Goal: Information Seeking & Learning: Check status

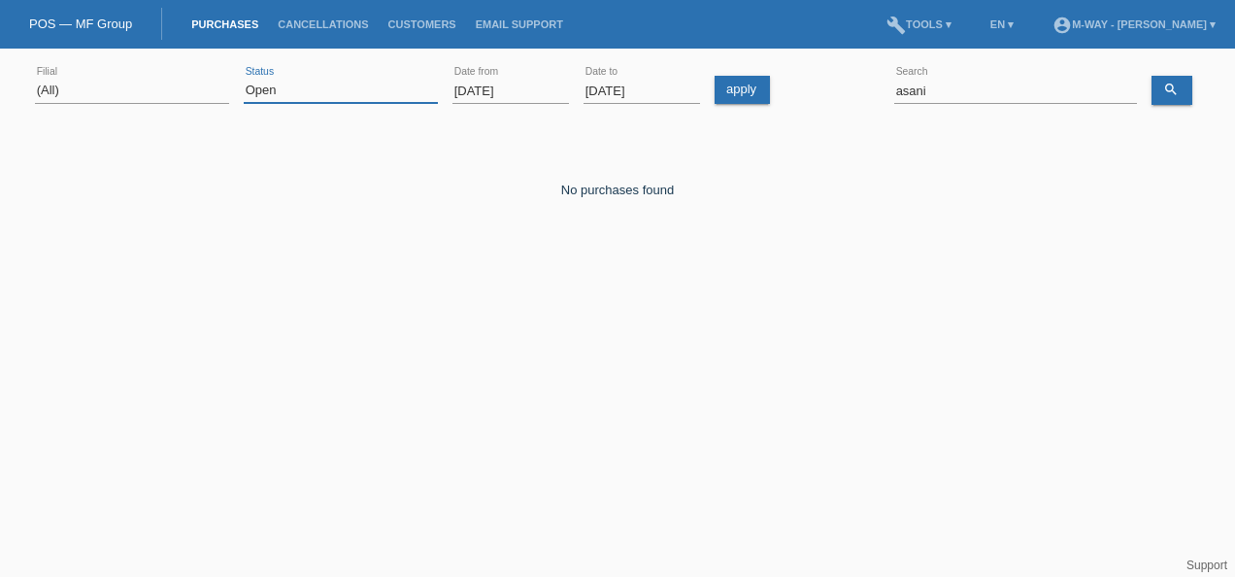
click at [387, 89] on select "(All) New Open Returned Stepped back / Cancelled Completed" at bounding box center [341, 90] width 194 height 23
select select "ALL"
click at [244, 79] on select "(All) New Open Returned Stepped back / Cancelled Completed" at bounding box center [341, 90] width 194 height 23
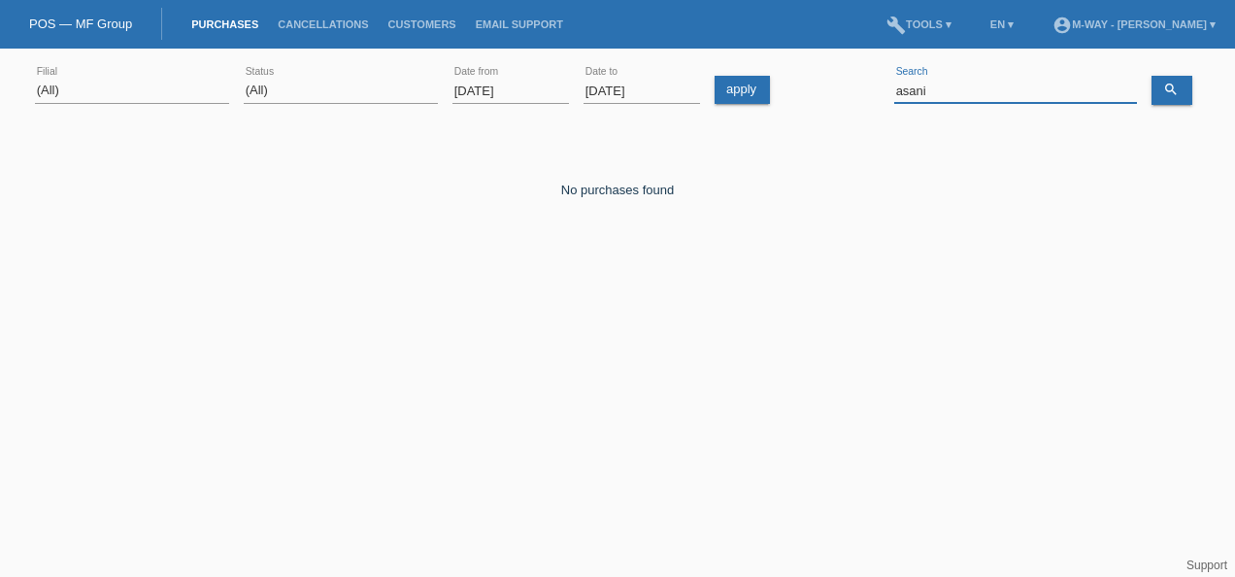
click at [961, 88] on input "asani" at bounding box center [1015, 91] width 243 height 24
click at [1170, 93] on icon "search" at bounding box center [1171, 90] width 16 height 16
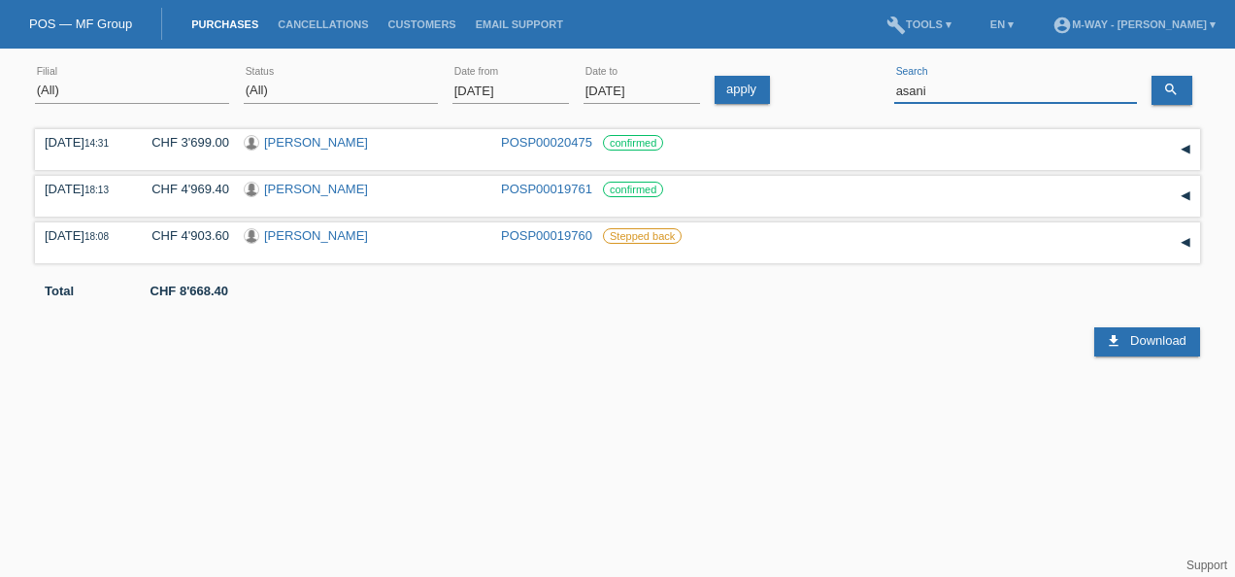
click at [953, 83] on input "asani" at bounding box center [1015, 91] width 243 height 24
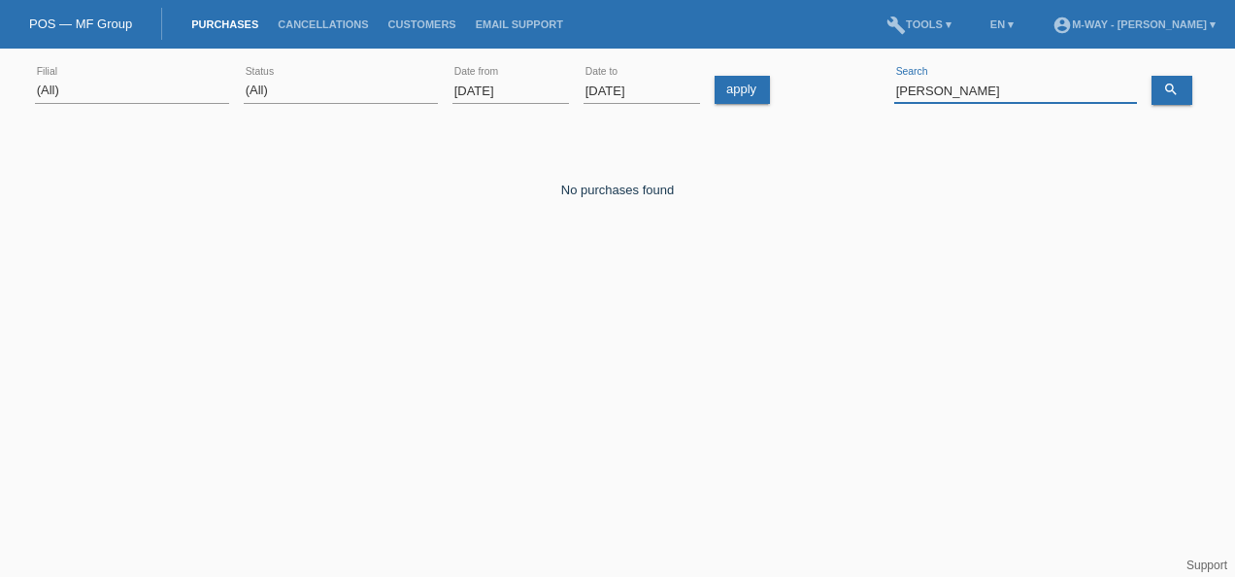
drag, startPoint x: 965, startPoint y: 86, endPoint x: 861, endPoint y: 89, distance: 103.9
click at [861, 89] on div "(All) [PERSON_NAME] Passion Vélo SàRL [GEOGRAPHIC_DATA] [GEOGRAPHIC_DATA] [GEOG…" at bounding box center [617, 91] width 1165 height 66
type input "horat"
click at [528, 91] on input "03.03.2025" at bounding box center [510, 91] width 116 height 24
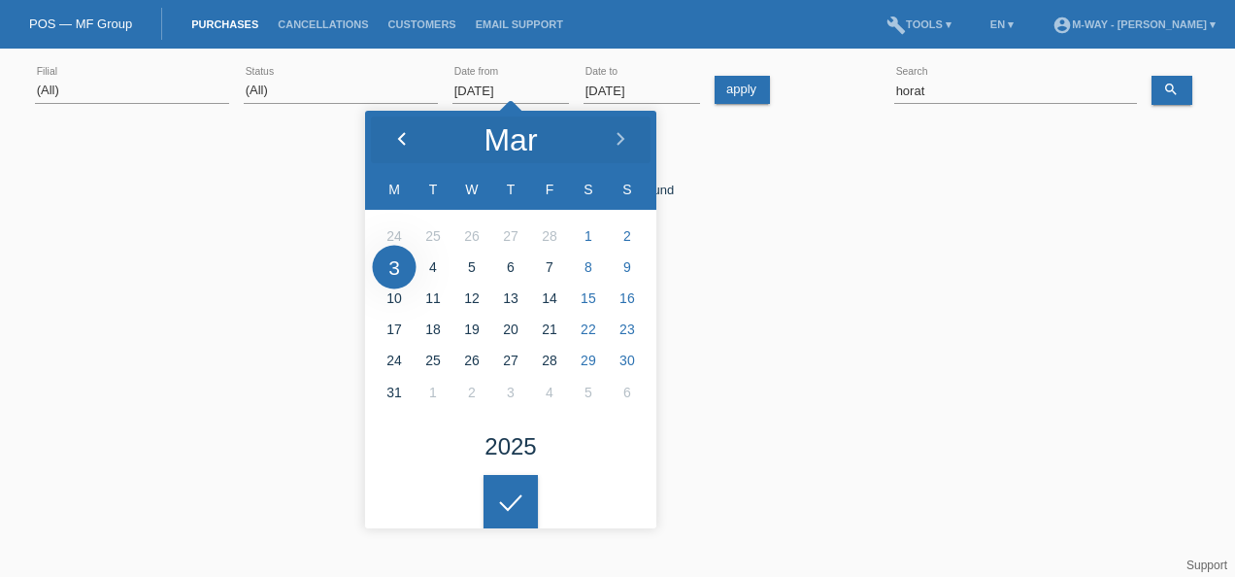
click at [400, 136] on polyline at bounding box center [402, 139] width 6 height 12
type input "[DATE]"
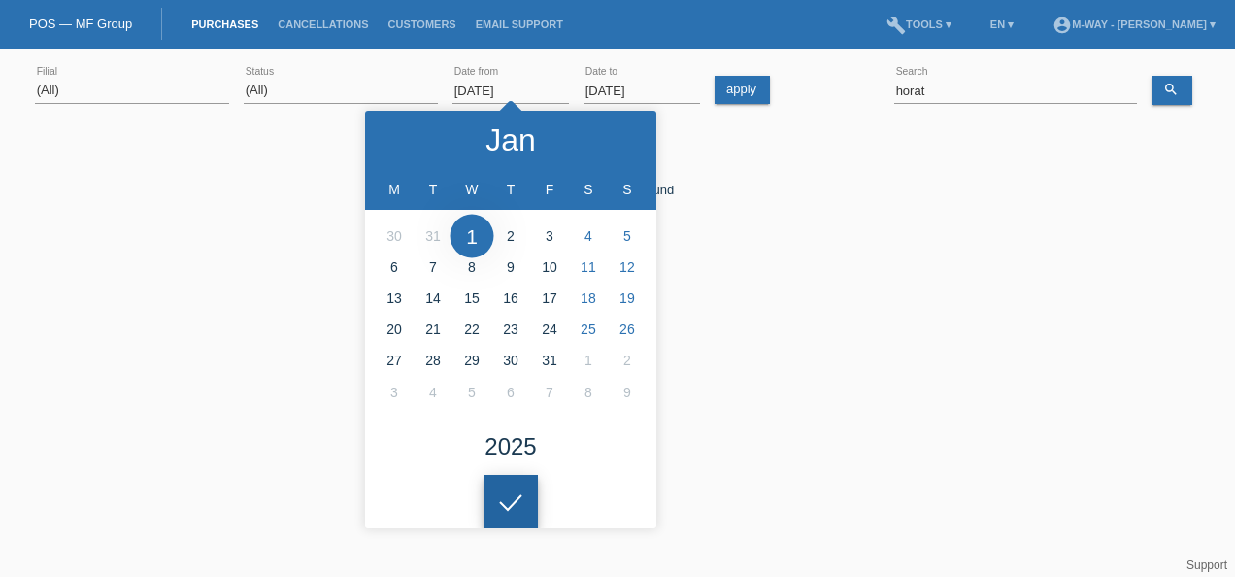
click at [518, 510] on div at bounding box center [510, 502] width 54 height 54
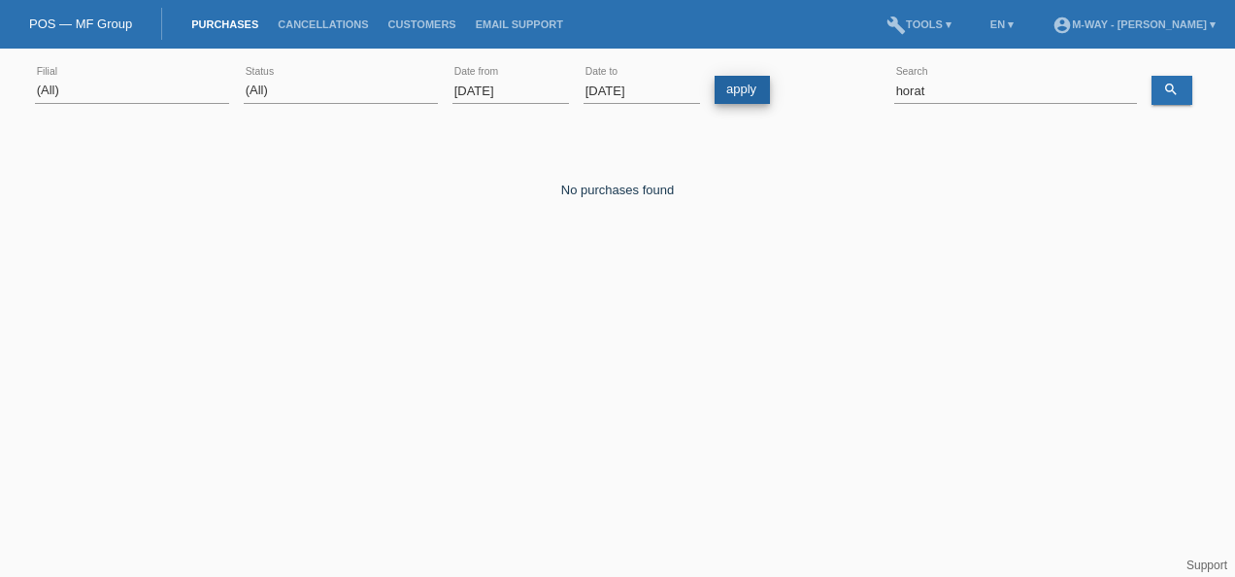
click at [753, 87] on link "apply" at bounding box center [742, 90] width 55 height 28
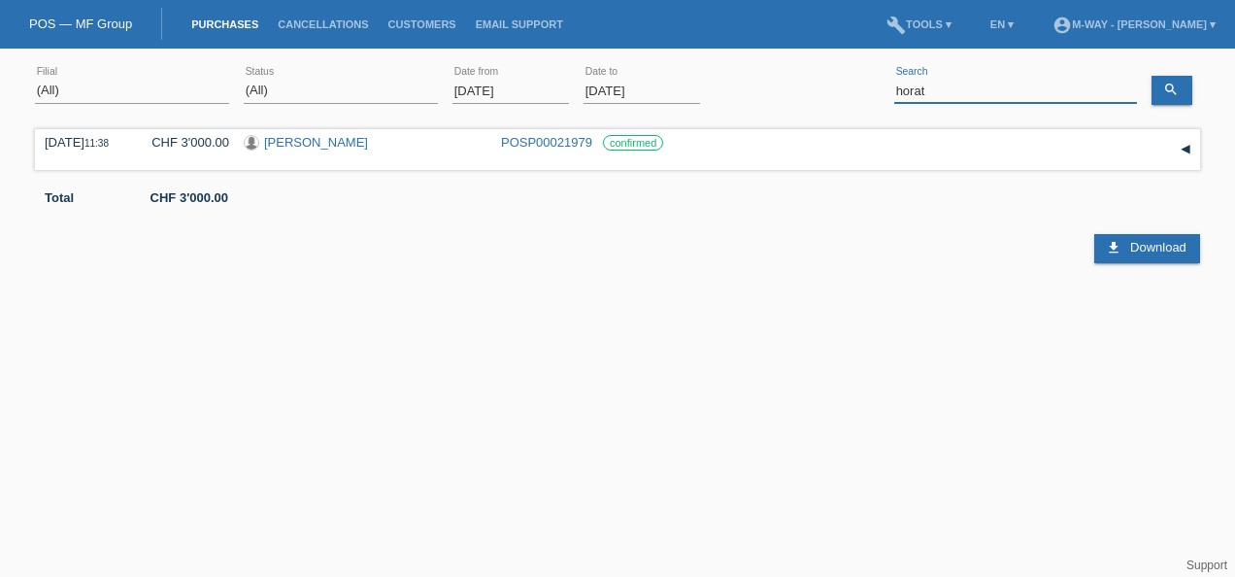
drag, startPoint x: 945, startPoint y: 86, endPoint x: 883, endPoint y: 92, distance: 61.4
click at [883, 92] on div "(All) Aarau Alexand'Ro Edouard'O Passion Vélo SàRL Basel Bern City Bern Expo Be…" at bounding box center [617, 91] width 1165 height 66
paste input "K105944"
type input "K105944"
drag, startPoint x: 926, startPoint y: 81, endPoint x: 857, endPoint y: 76, distance: 69.1
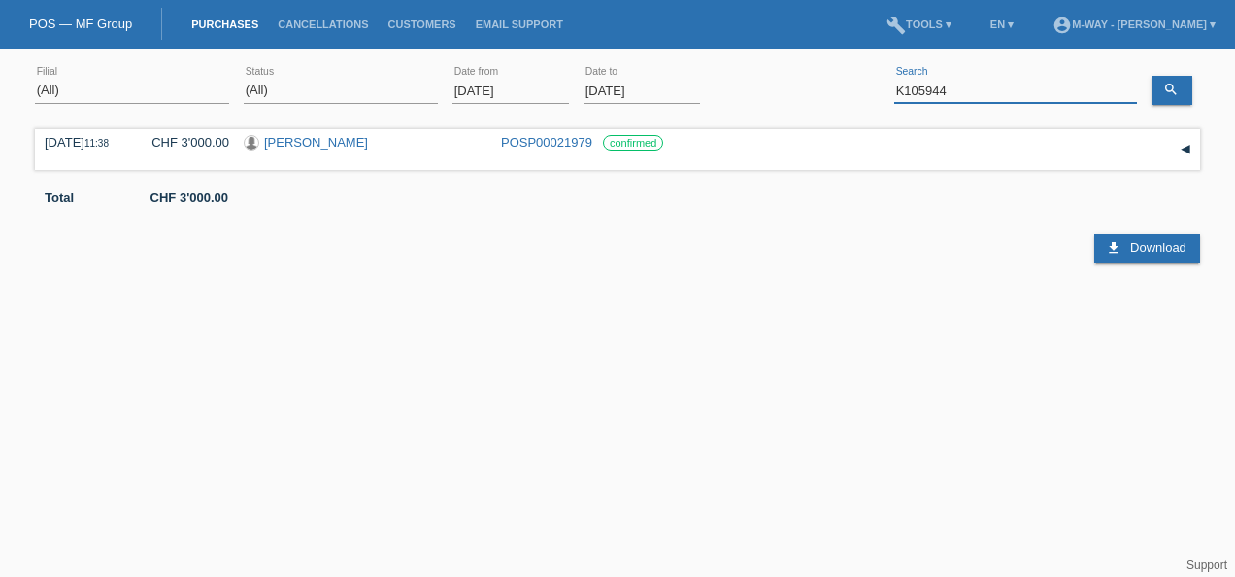
click at [857, 76] on div "(All) Aarau Alexand'Ro Edouard'O Passion Vélo SàRL Basel Bern City Bern Expo Be…" at bounding box center [617, 91] width 1165 height 66
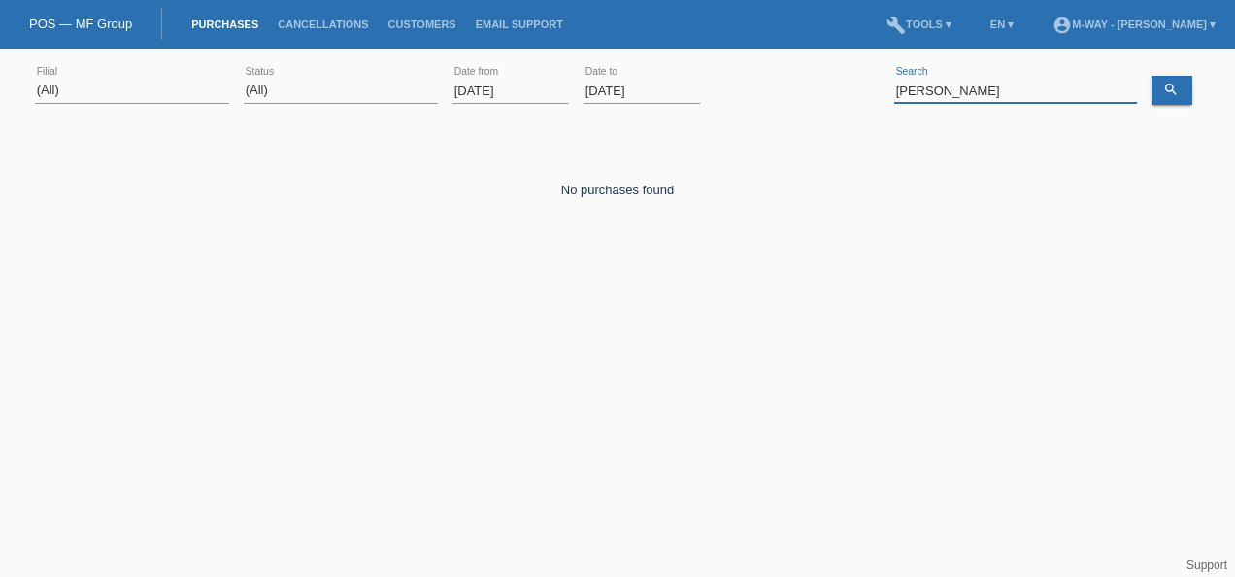
drag, startPoint x: 948, startPoint y: 89, endPoint x: 882, endPoint y: 89, distance: 66.0
click at [882, 89] on div "(All) [PERSON_NAME] Passion Vélo SàRL [GEOGRAPHIC_DATA] [GEOGRAPHIC_DATA] [GEOG…" at bounding box center [617, 91] width 1165 height 66
type input "u"
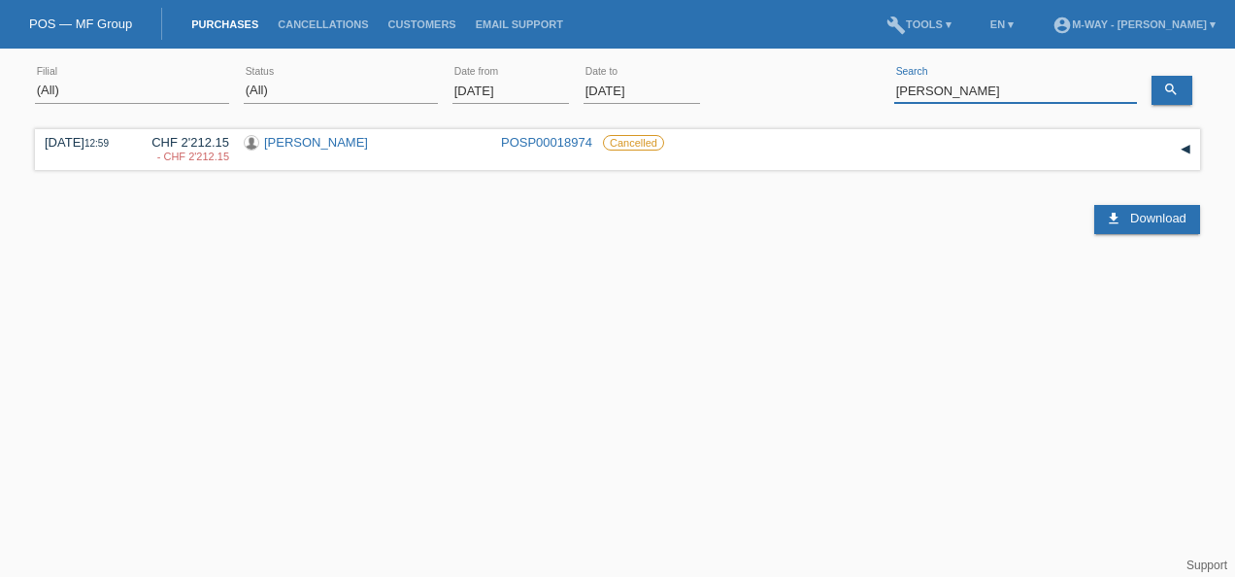
drag, startPoint x: 1005, startPoint y: 93, endPoint x: 872, endPoint y: 81, distance: 133.6
click at [872, 81] on div "(All) [PERSON_NAME] Passion Vélo SàRL [GEOGRAPHIC_DATA] [GEOGRAPHIC_DATA] [GEOG…" at bounding box center [617, 91] width 1165 height 66
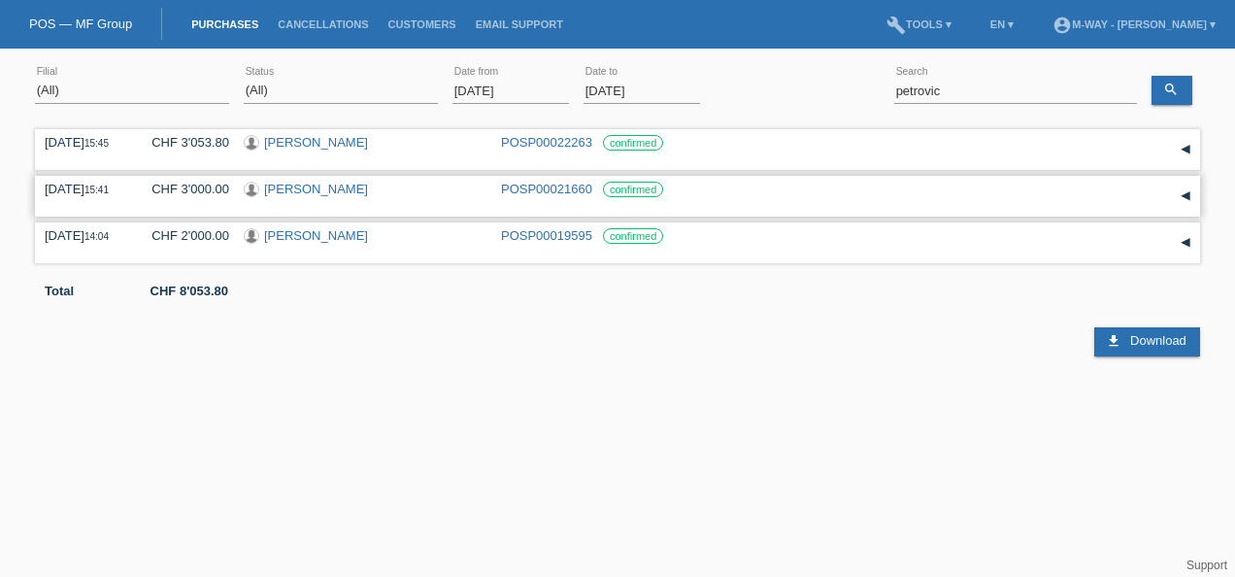
drag, startPoint x: 181, startPoint y: 194, endPoint x: 218, endPoint y: 190, distance: 38.1
click at [218, 190] on div "CHF 3'000.00" at bounding box center [183, 189] width 92 height 15
click at [384, 356] on html "POS — MF Group Purchases Cancellations Customers Email Support menu account_cir…" at bounding box center [617, 178] width 1235 height 356
drag, startPoint x: 970, startPoint y: 85, endPoint x: 847, endPoint y: 85, distance: 123.3
click at [847, 85] on div "(All) [PERSON_NAME] Passion Vélo SàRL [GEOGRAPHIC_DATA] [GEOGRAPHIC_DATA] [GEOG…" at bounding box center [617, 91] width 1165 height 66
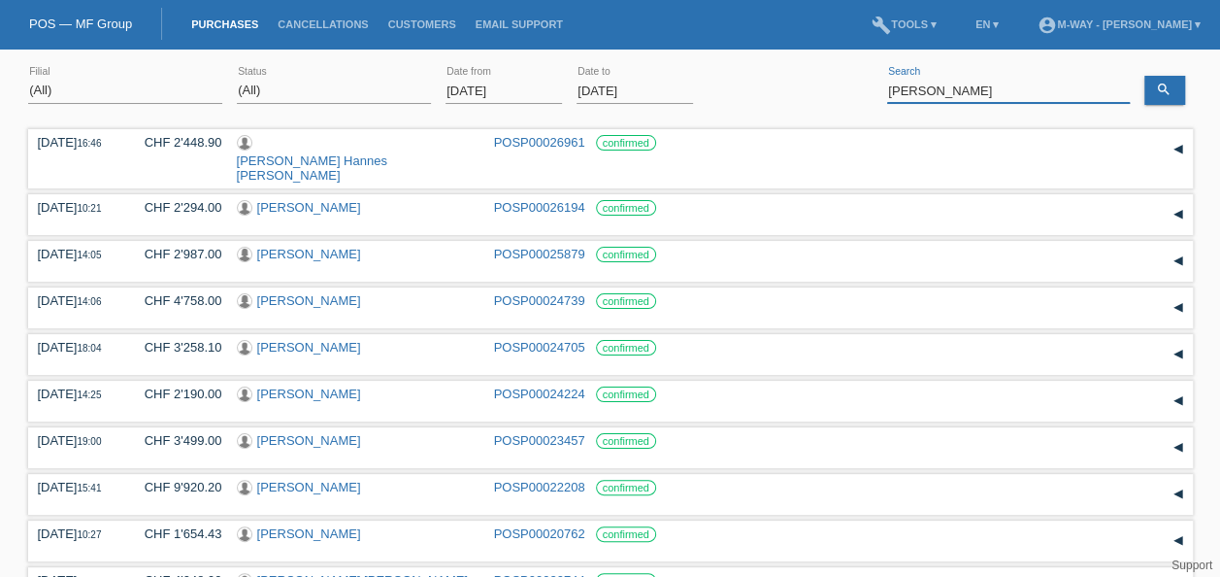
type input "huber andreas"
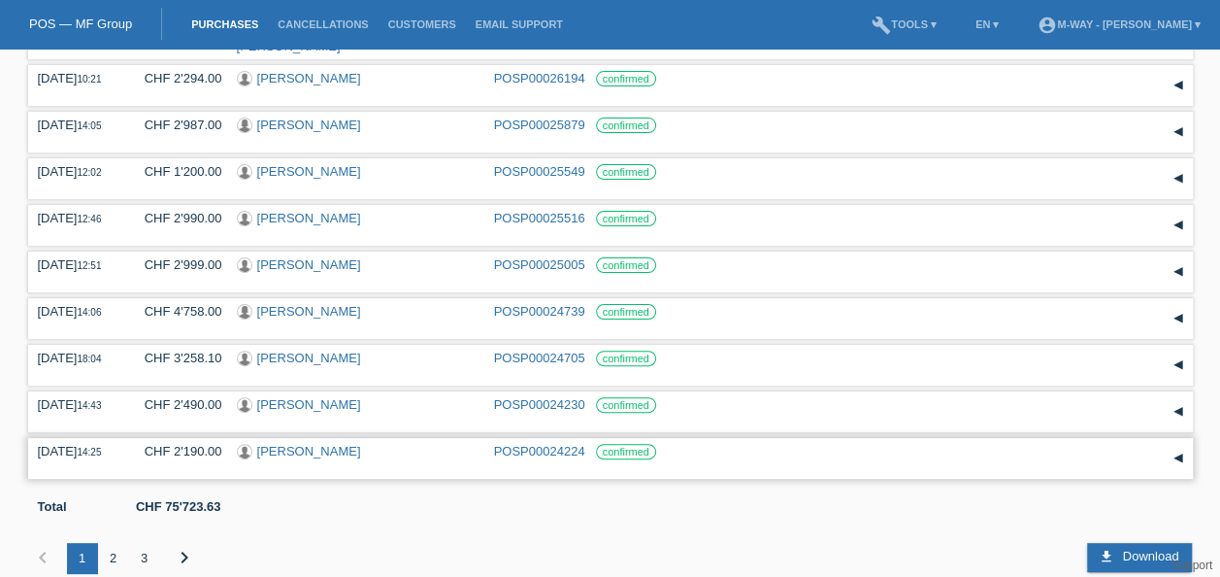
scroll to position [147, 0]
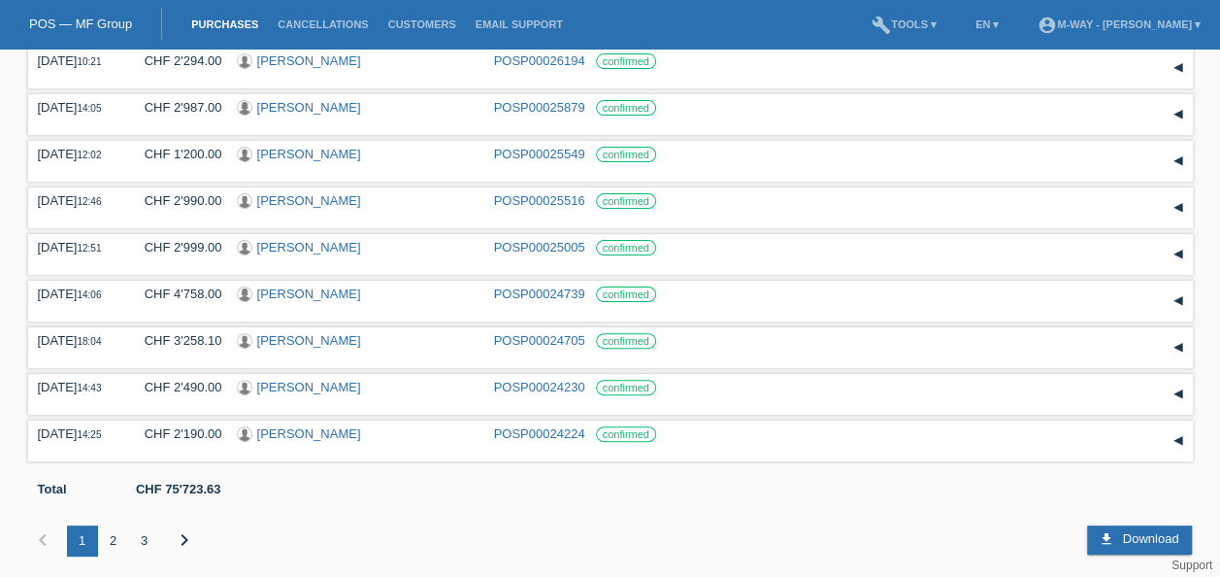
click at [114, 529] on div "2" at bounding box center [113, 540] width 31 height 31
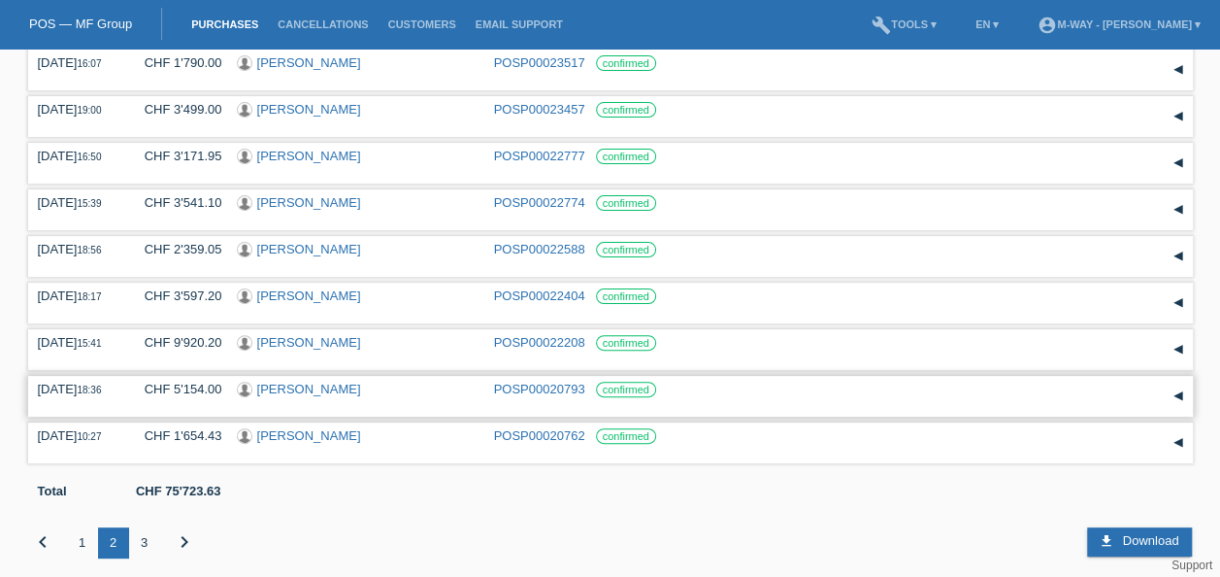
scroll to position [143, 0]
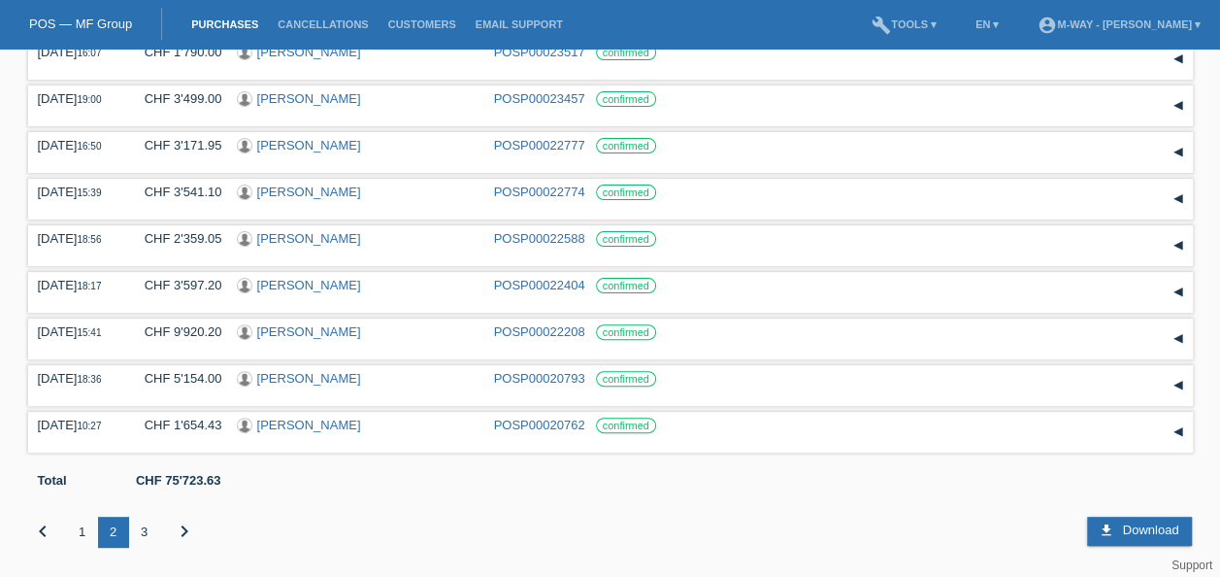
click at [142, 524] on div "3" at bounding box center [144, 531] width 31 height 31
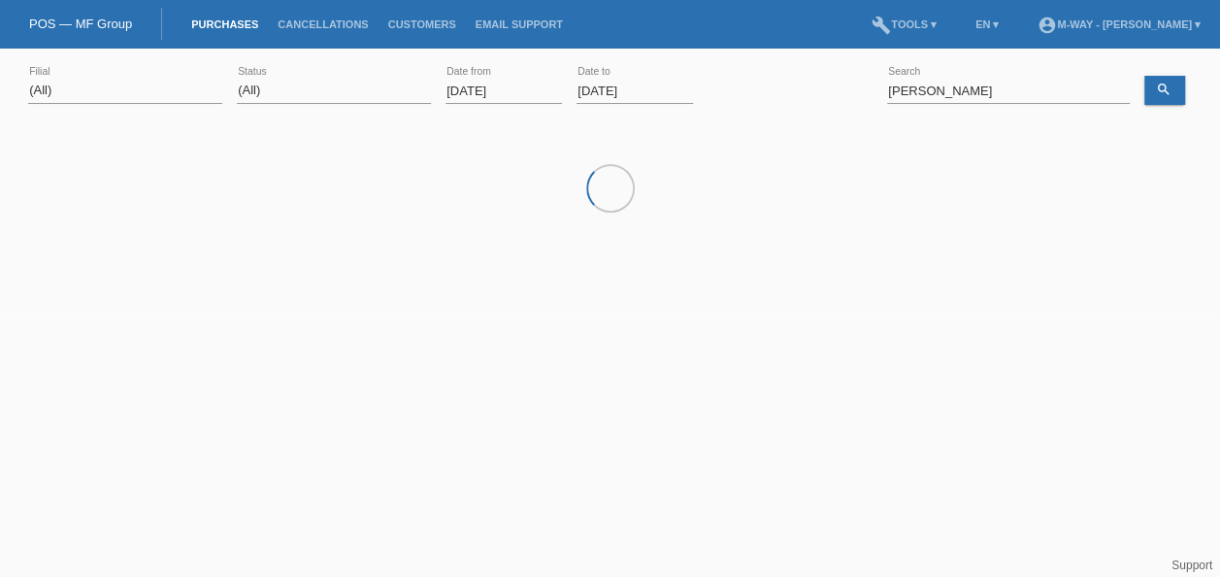
scroll to position [0, 0]
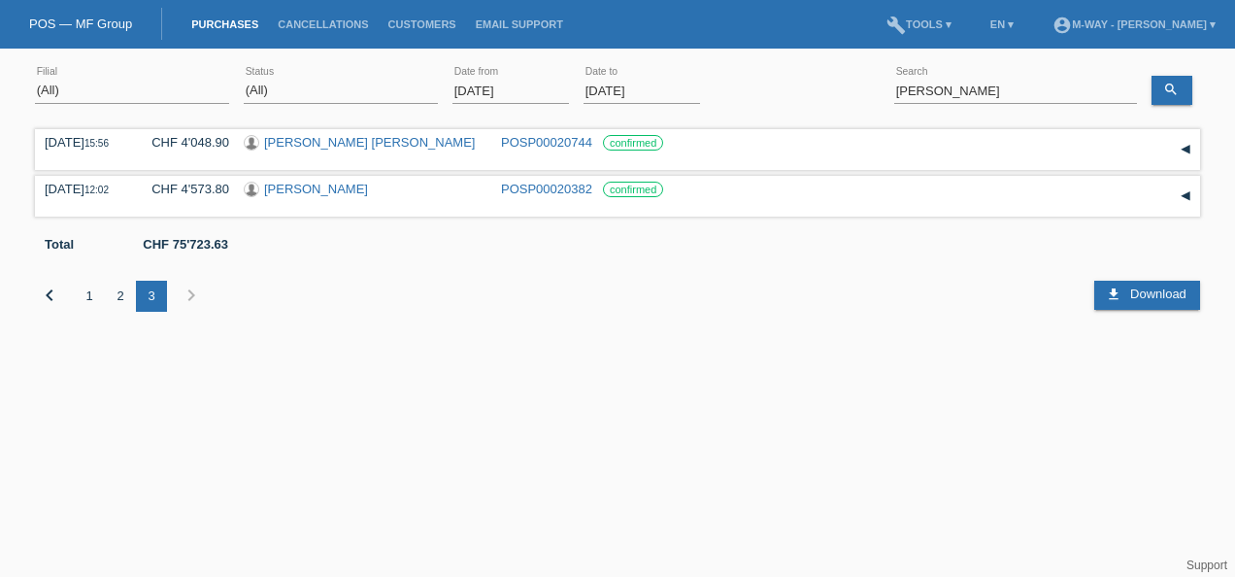
click at [86, 299] on div "1" at bounding box center [89, 296] width 31 height 31
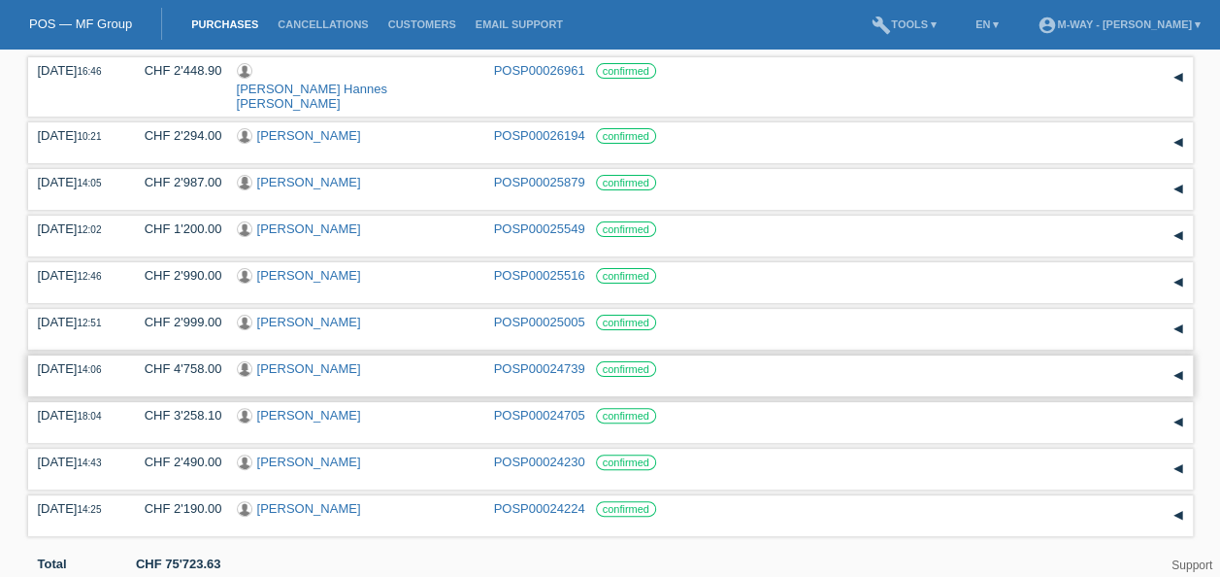
scroll to position [147, 0]
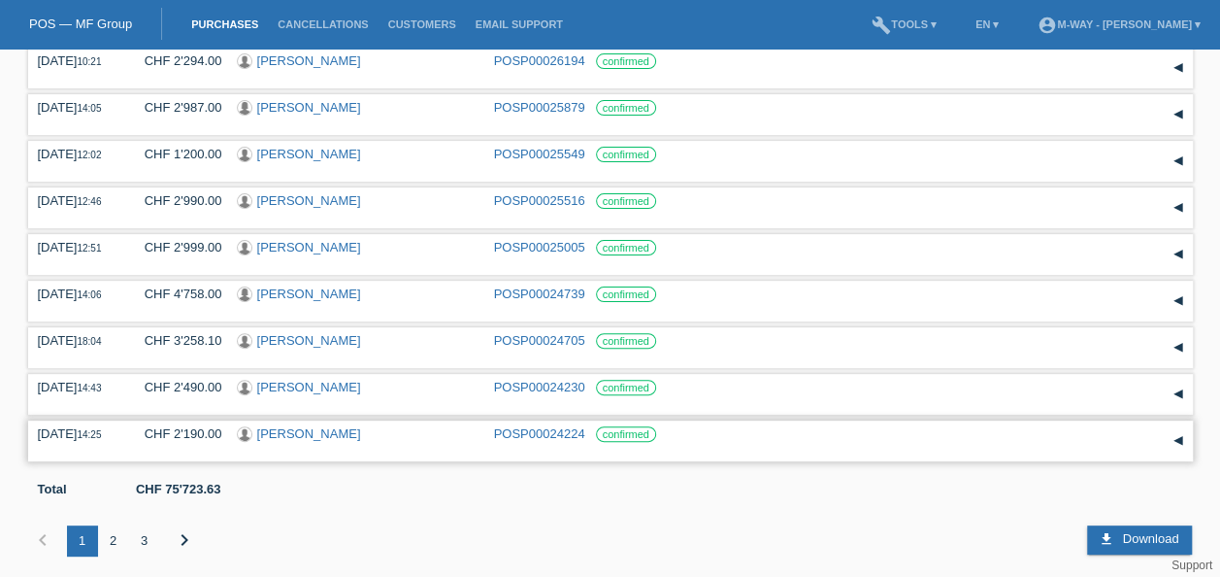
click at [288, 426] on link "Andreas Huber" at bounding box center [309, 433] width 104 height 15
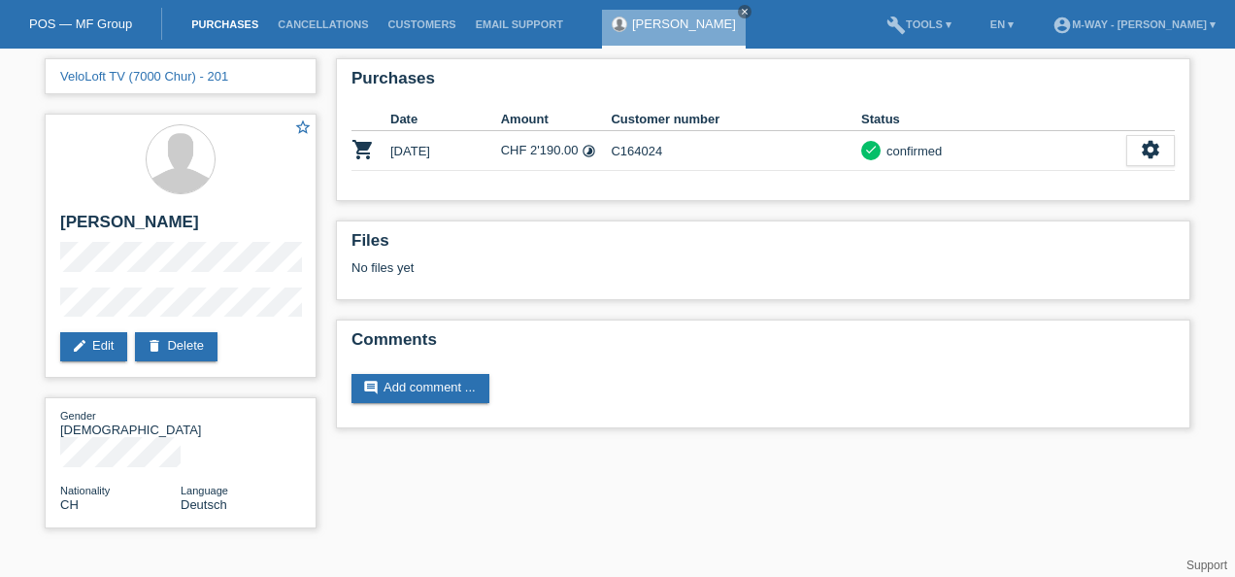
click at [236, 29] on link "Purchases" at bounding box center [225, 24] width 86 height 12
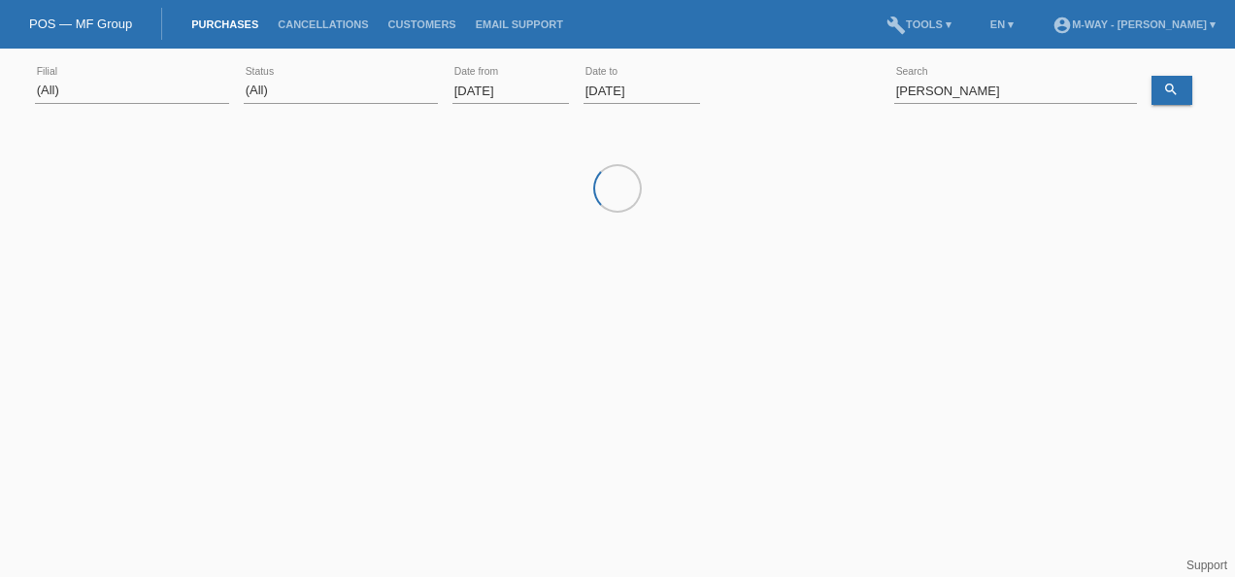
click at [505, 87] on input "[DATE]" at bounding box center [510, 91] width 116 height 24
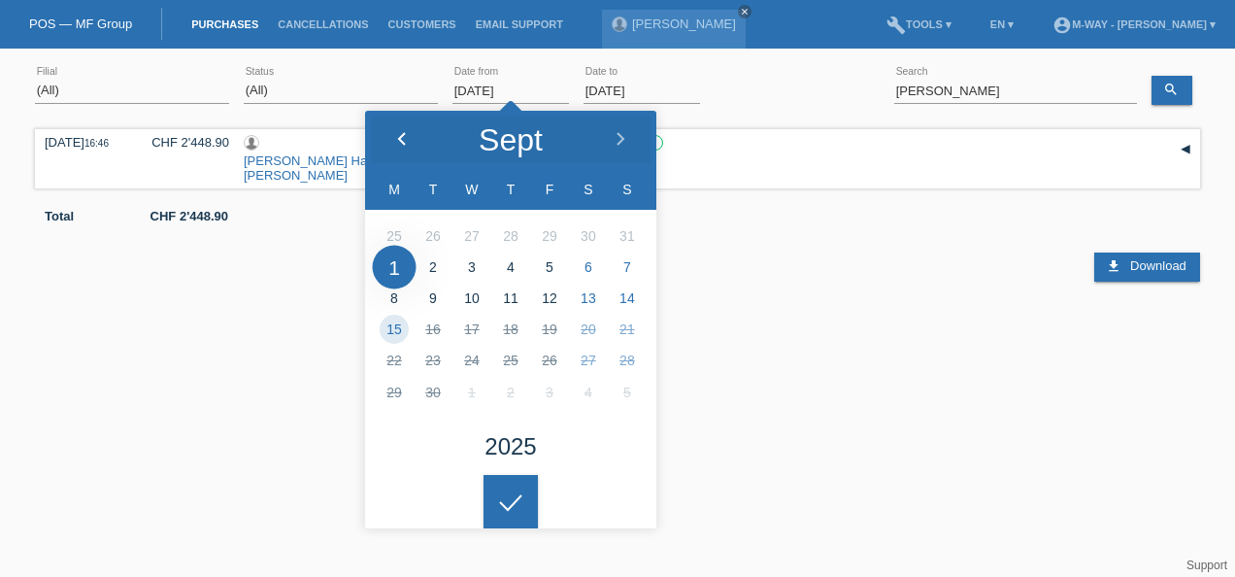
click at [408, 133] on icon at bounding box center [402, 140] width 16 height 16
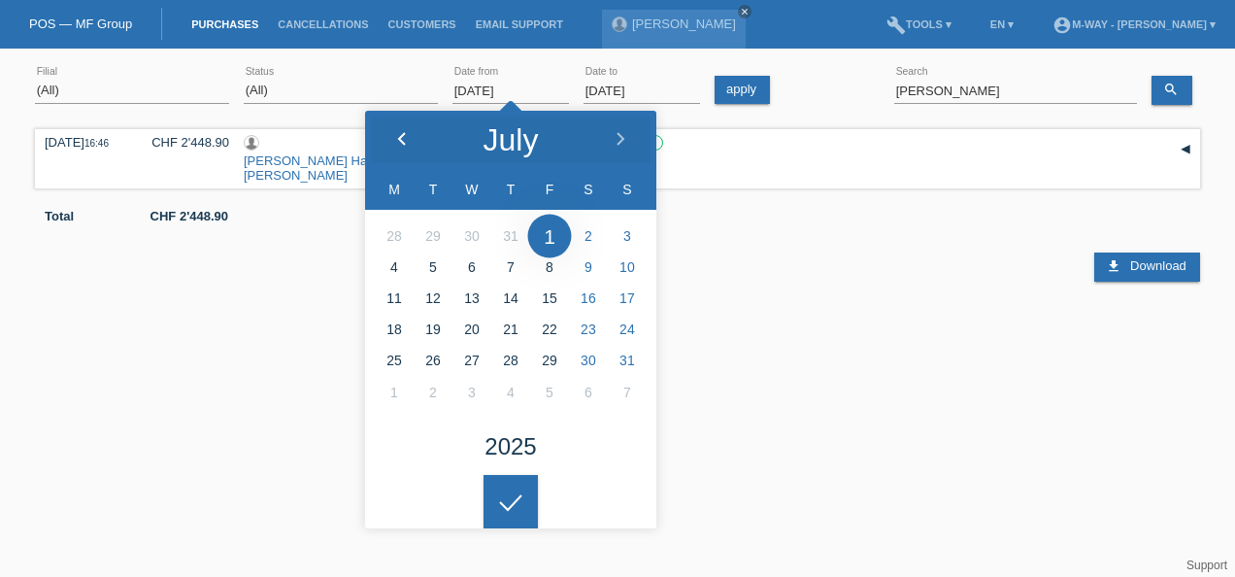
click at [408, 133] on icon at bounding box center [402, 140] width 16 height 16
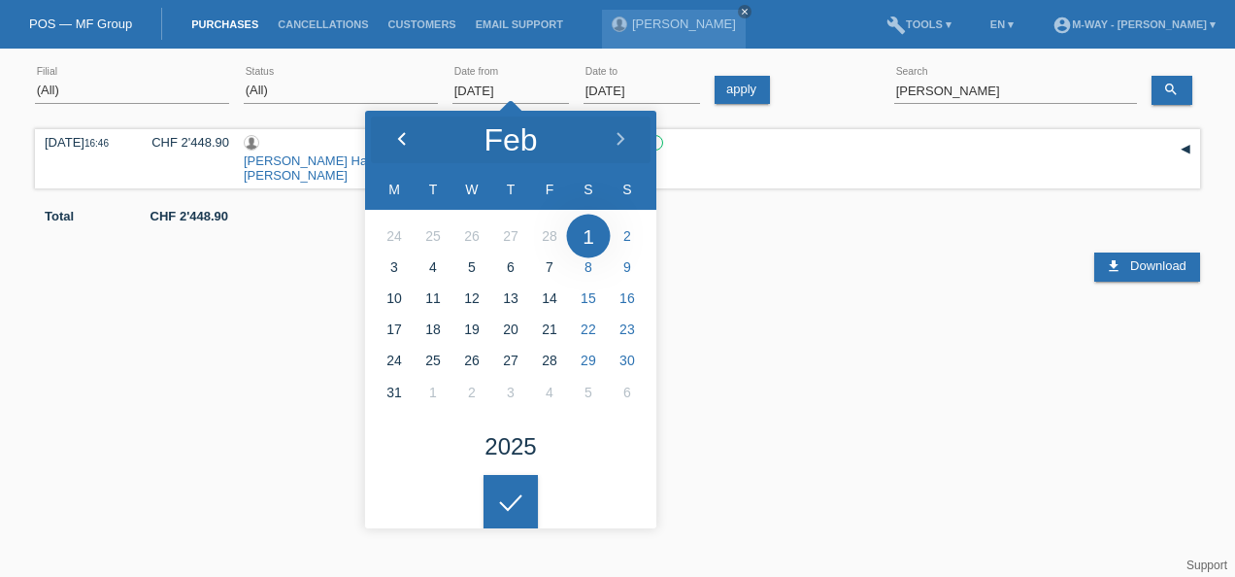
click at [408, 133] on icon at bounding box center [402, 140] width 16 height 16
type input "[DATE]"
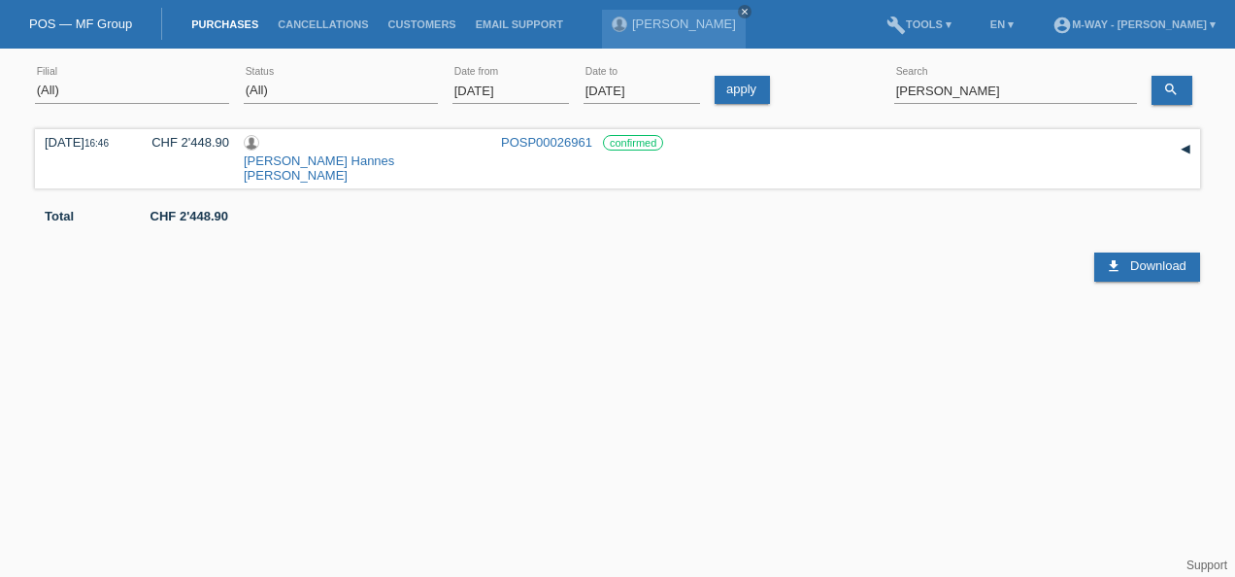
click at [522, 489] on div at bounding box center [510, 486] width 54 height 54
drag, startPoint x: 1009, startPoint y: 93, endPoint x: 845, endPoint y: 95, distance: 164.1
click at [845, 95] on div "(All) Aarau Alexand'Ro Edouard'O Passion Vélo SàRL Basel Bern City Bern Expo Be…" at bounding box center [617, 91] width 1165 height 66
type input "gökhan"
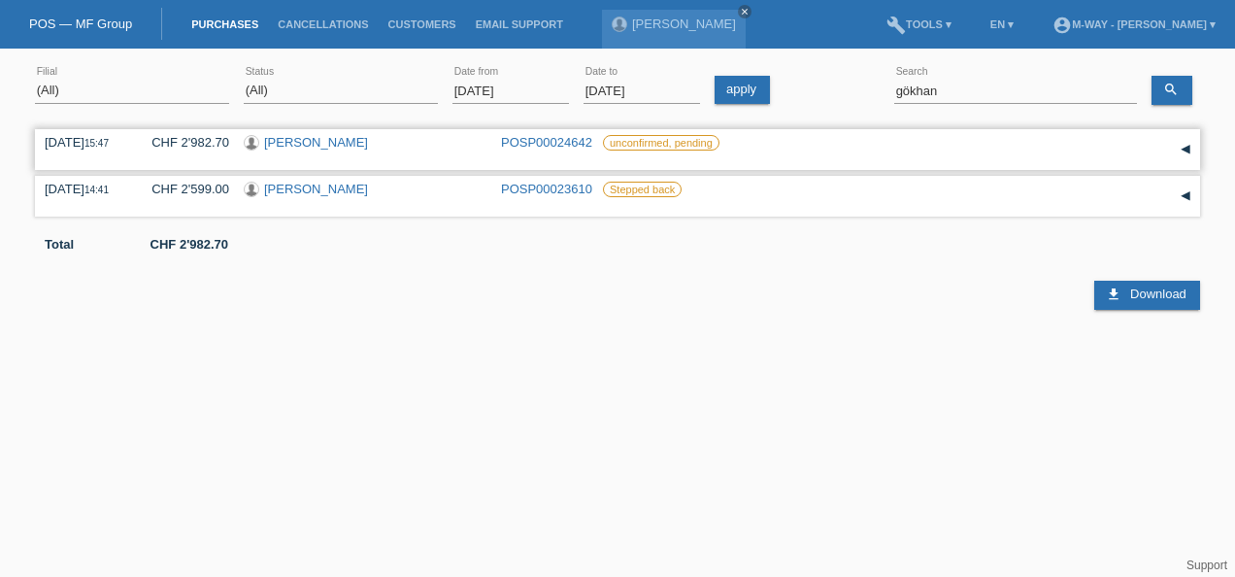
click at [329, 144] on link "Gökhan Eren" at bounding box center [316, 142] width 104 height 15
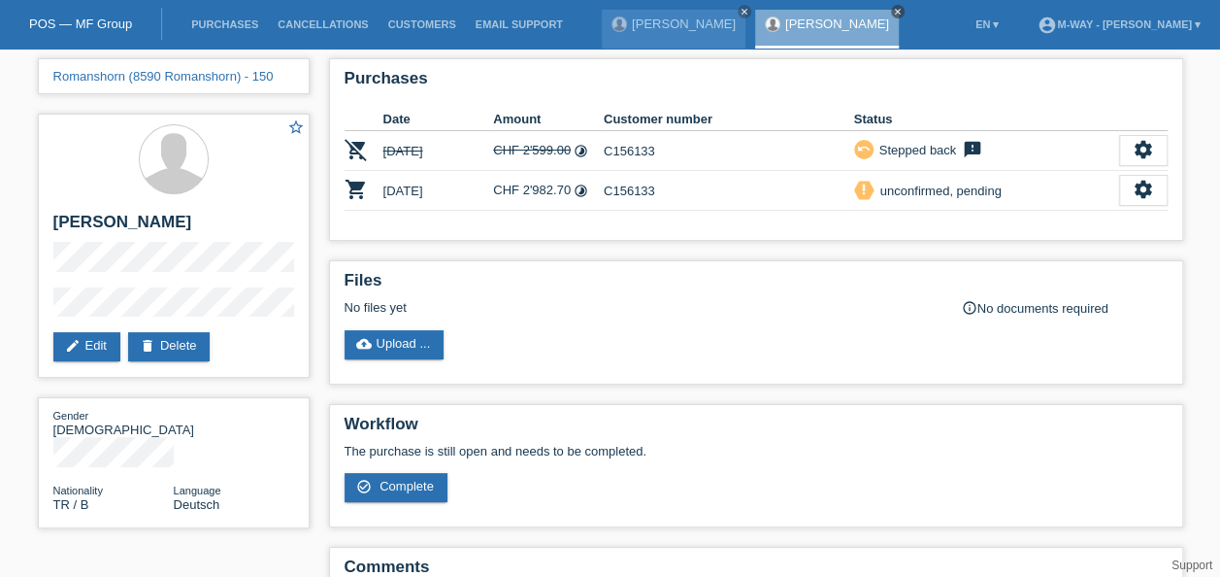
click at [893, 9] on icon "close" at bounding box center [898, 12] width 10 height 10
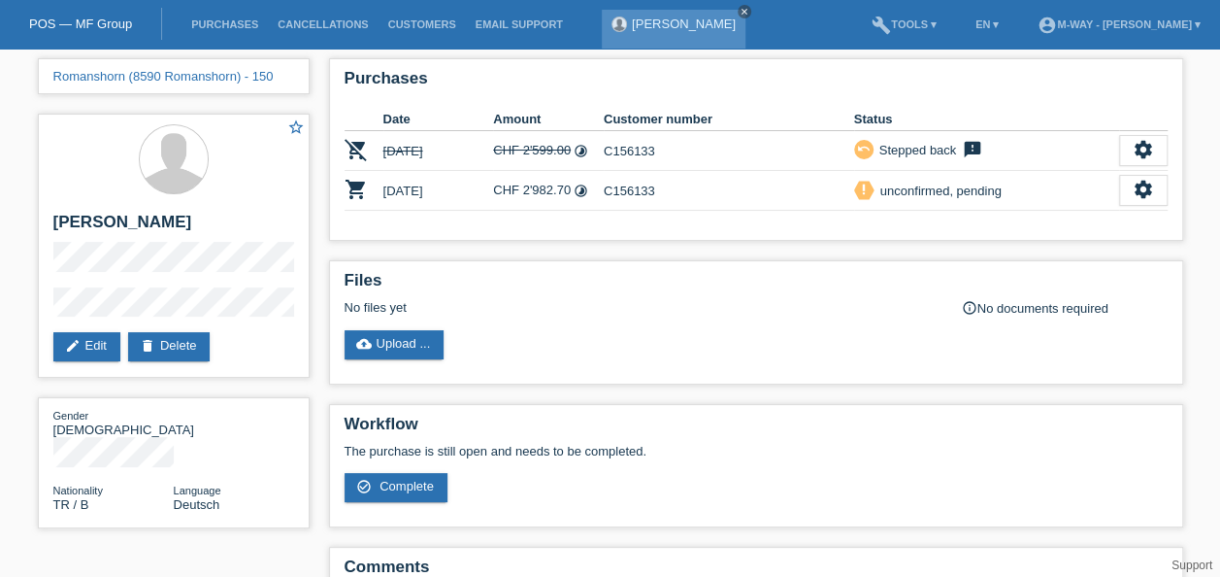
click at [740, 13] on icon "close" at bounding box center [745, 12] width 10 height 10
click at [243, 28] on link "Purchases" at bounding box center [225, 24] width 86 height 12
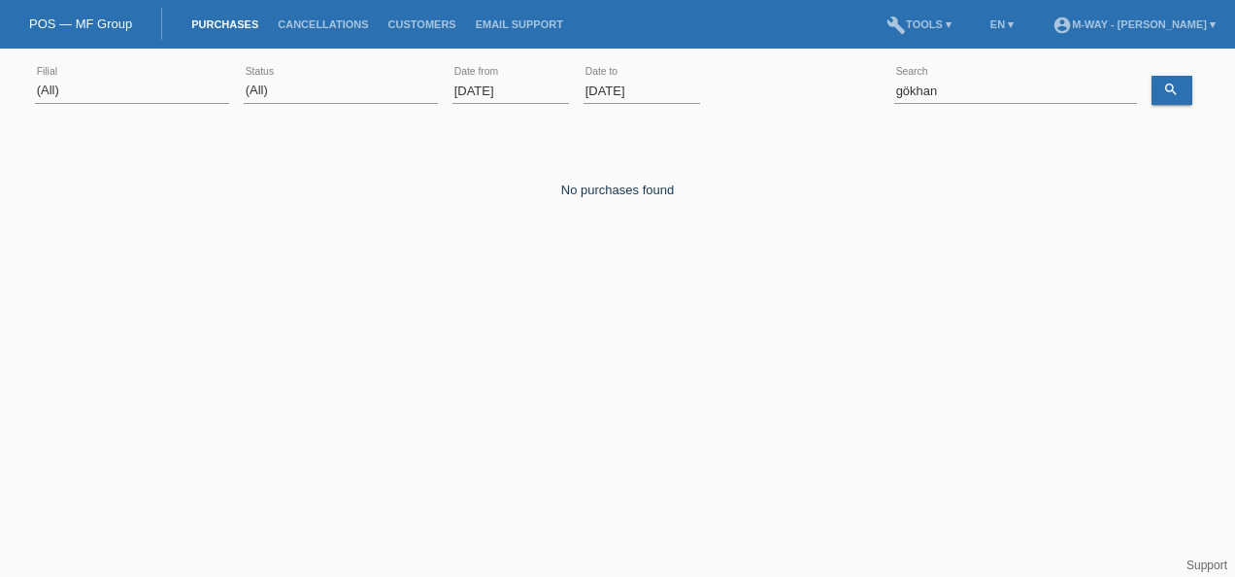
click at [501, 89] on input "[DATE]" at bounding box center [510, 91] width 116 height 24
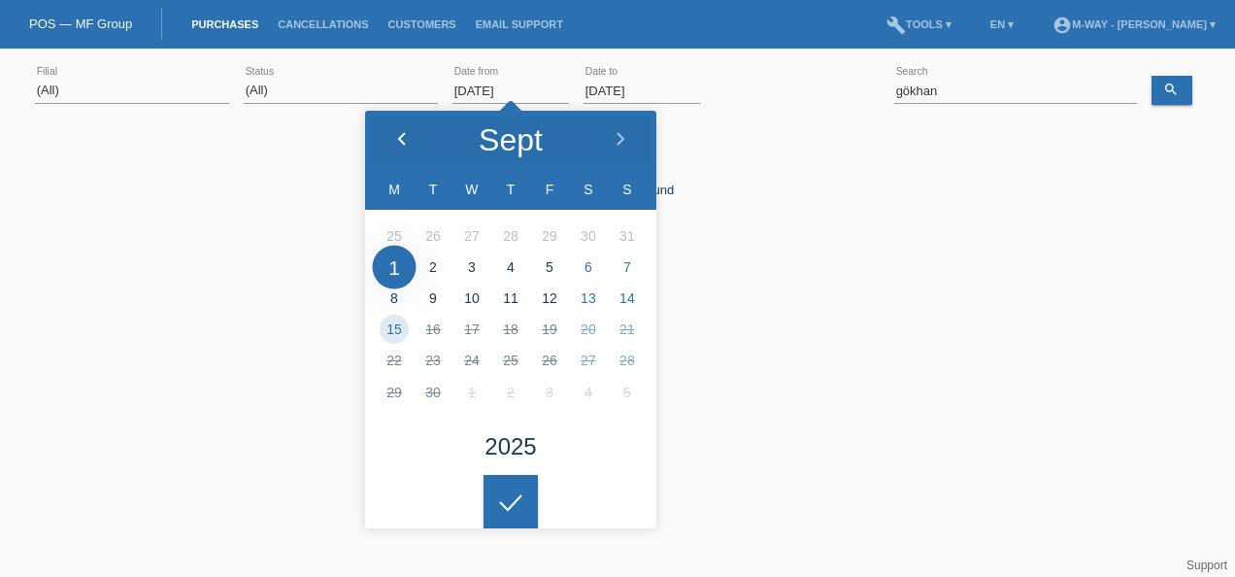
click at [396, 133] on icon at bounding box center [402, 140] width 16 height 16
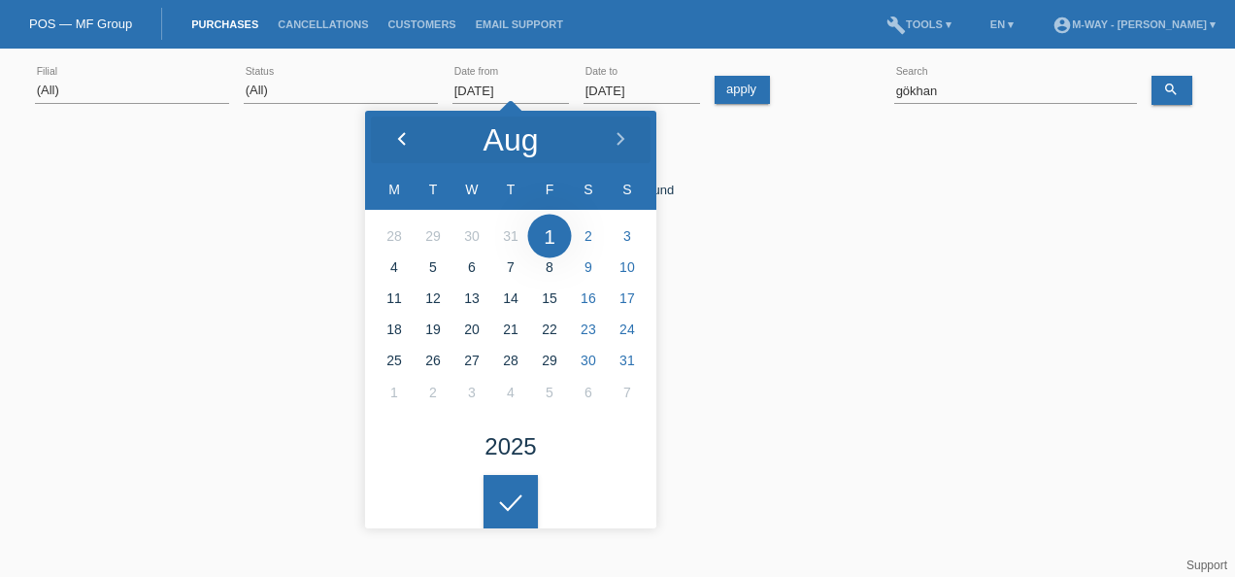
click at [396, 133] on icon at bounding box center [402, 140] width 16 height 16
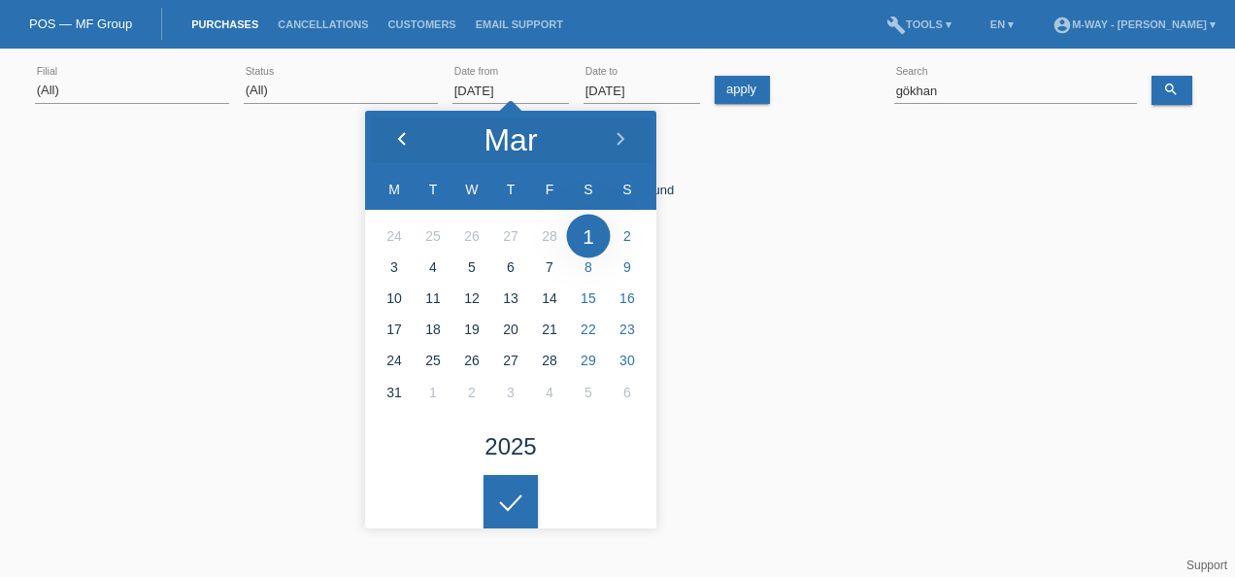
click at [397, 132] on icon at bounding box center [402, 140] width 16 height 16
type input "01.01.2025"
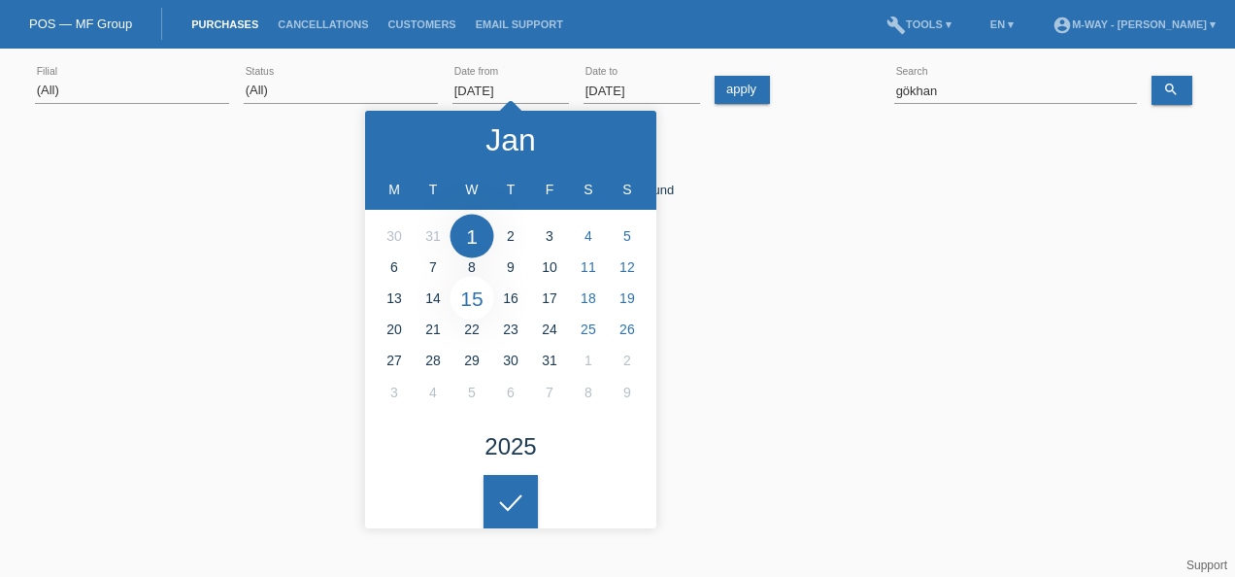
drag, startPoint x: 466, startPoint y: 225, endPoint x: 483, endPoint y: 285, distance: 62.7
click at [525, 495] on icon at bounding box center [510, 502] width 31 height 17
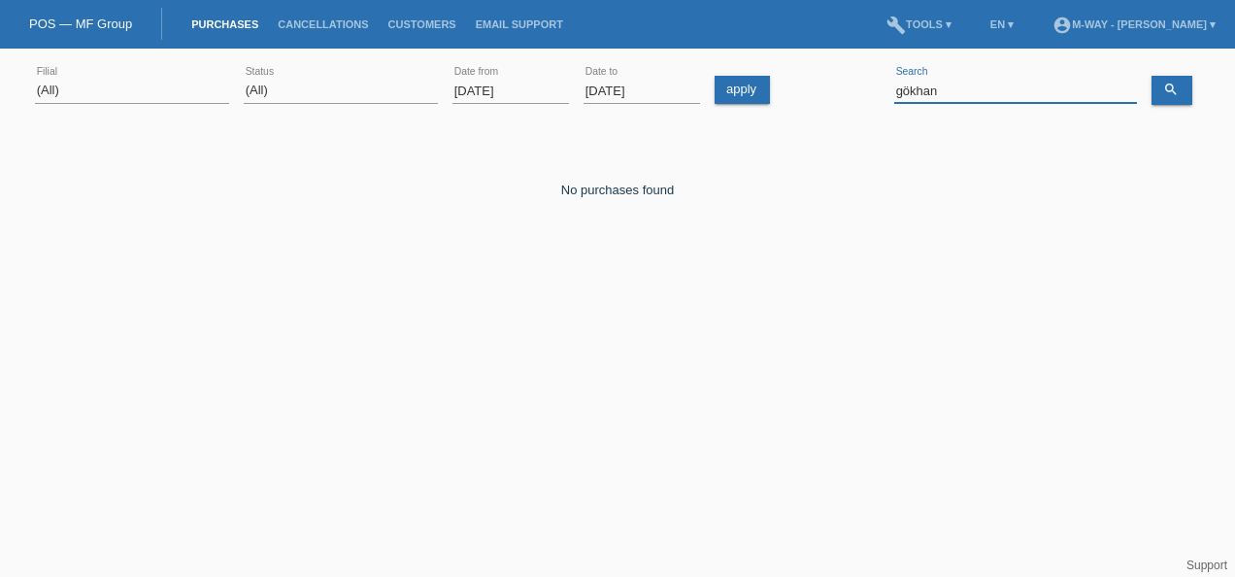
drag, startPoint x: 964, startPoint y: 90, endPoint x: 815, endPoint y: 78, distance: 149.1
click at [815, 83] on div "(All) Aarau Alexand'Ro Edouard'O Passion Vélo SàRL Basel Bern City Bern Expo Be…" at bounding box center [617, 91] width 1165 height 66
click at [978, 92] on input "schmutz" at bounding box center [1015, 91] width 243 height 24
drag, startPoint x: 978, startPoint y: 92, endPoint x: 850, endPoint y: 85, distance: 127.4
click at [850, 85] on div "(All) Aarau Alexand'Ro Edouard'O Passion Vélo SàRL Basel Bern City Bern Expo Be…" at bounding box center [617, 91] width 1165 height 66
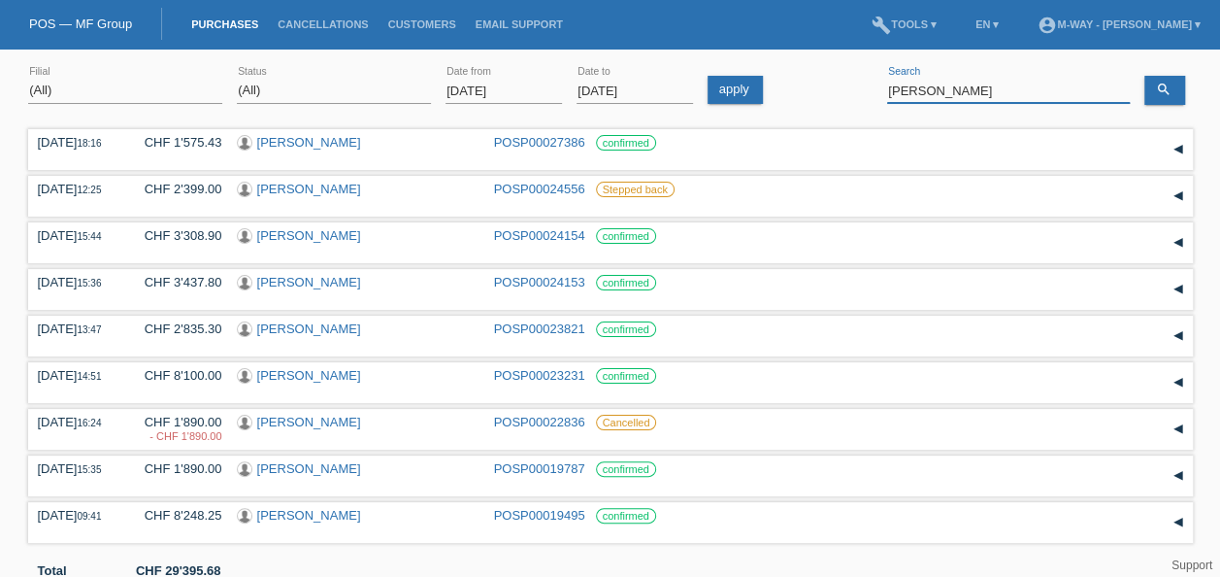
drag, startPoint x: 975, startPoint y: 83, endPoint x: 882, endPoint y: 83, distance: 92.2
click at [882, 83] on div "(All) [PERSON_NAME] Passion Vélo SàRL [GEOGRAPHIC_DATA] [GEOGRAPHIC_DATA] [GEOG…" at bounding box center [610, 91] width 1165 height 66
click at [961, 81] on input "christoph" at bounding box center [1008, 91] width 243 height 24
click at [915, 90] on input "christoph" at bounding box center [1008, 91] width 243 height 24
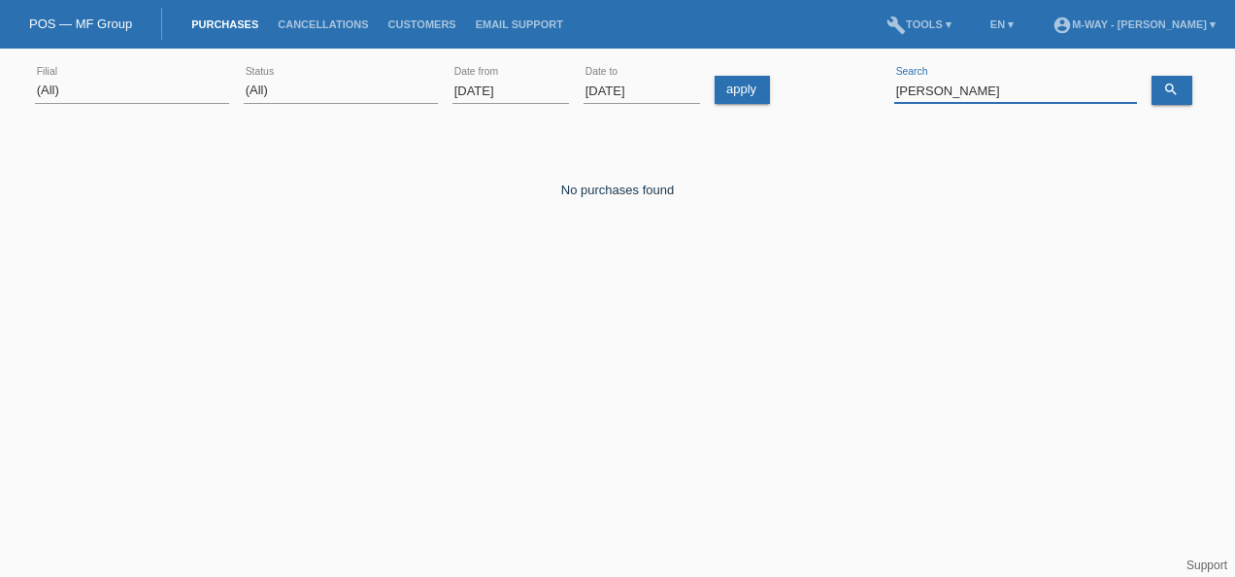
drag, startPoint x: 979, startPoint y: 91, endPoint x: 846, endPoint y: 98, distance: 133.2
click at [846, 98] on div "(All) [PERSON_NAME] Passion Vélo SàRL [GEOGRAPHIC_DATA] [GEOGRAPHIC_DATA] [GEOG…" at bounding box center [617, 91] width 1165 height 66
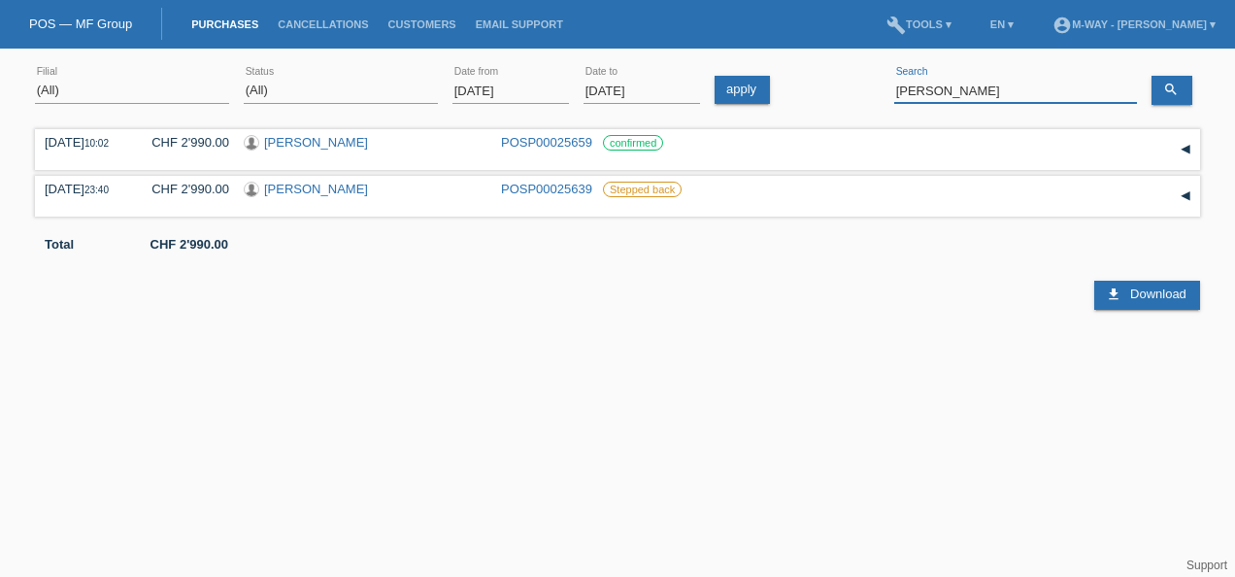
drag, startPoint x: 966, startPoint y: 86, endPoint x: 882, endPoint y: 86, distance: 83.5
click at [882, 86] on div "(All) [PERSON_NAME] Passion Vélo SàRL [GEOGRAPHIC_DATA] [GEOGRAPHIC_DATA] [GEOG…" at bounding box center [617, 91] width 1165 height 66
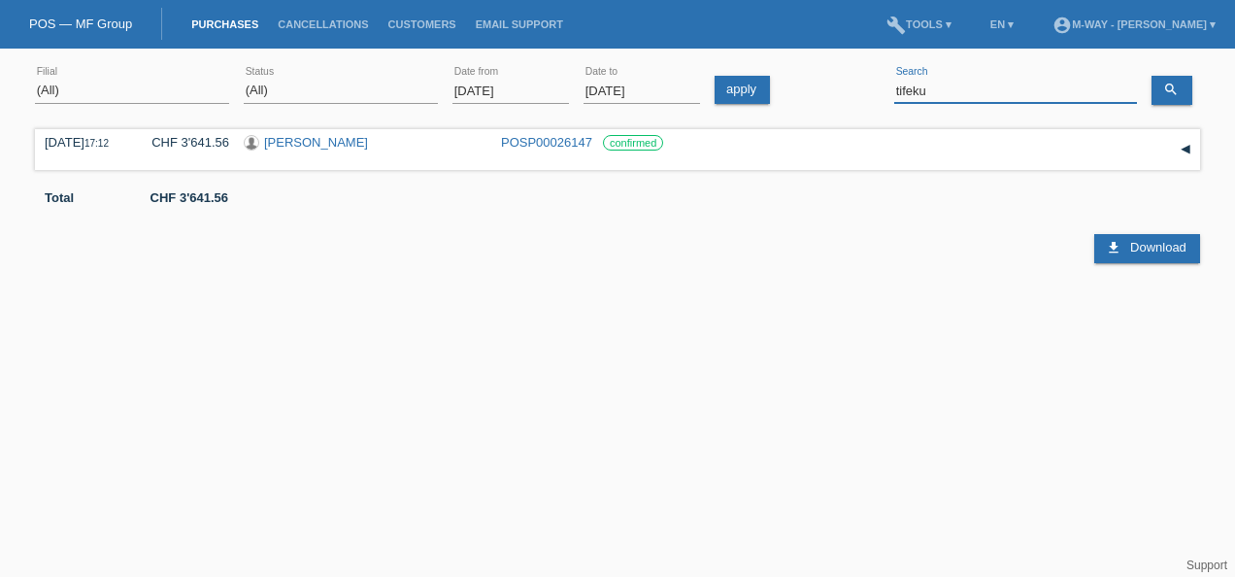
drag, startPoint x: 943, startPoint y: 87, endPoint x: 884, endPoint y: 92, distance: 58.5
click at [884, 92] on div "(All) Aarau Alexand'Ro Edouard'O Passion Vélo SàRL Basel Bern City Bern Expo Be…" at bounding box center [617, 91] width 1165 height 66
type input "donato"
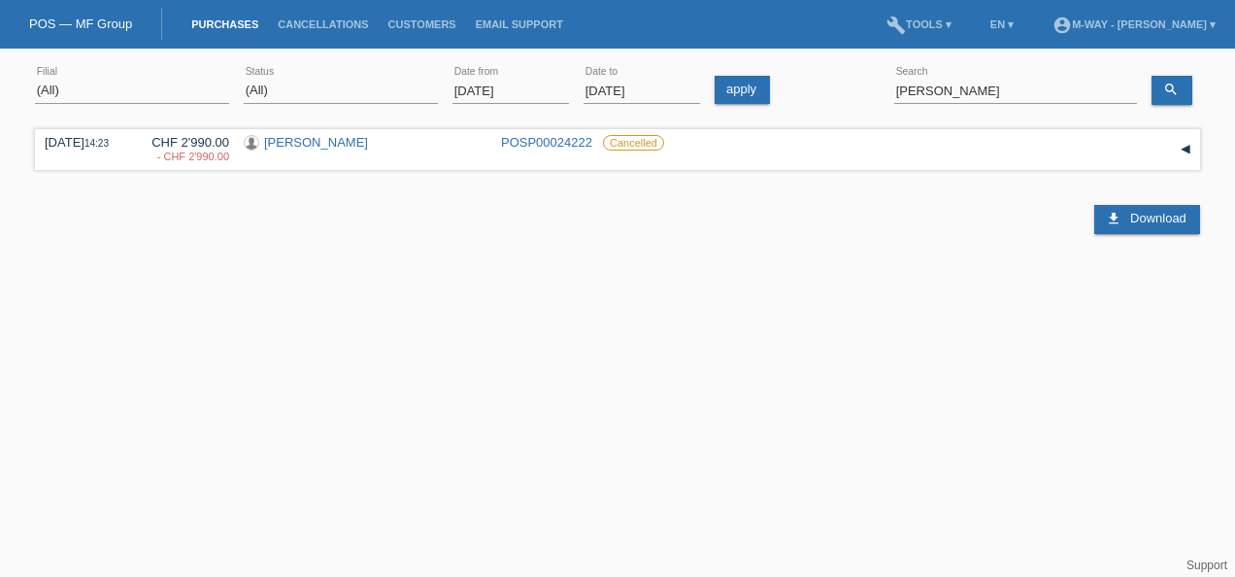
click at [592, 258] on div "30.06.2025 14:23 CHF 2'990.00 - CHF 2'990.00 Abbruzzese Donato" at bounding box center [617, 221] width 1165 height 194
click at [311, 140] on link "Abbruzzese Donato" at bounding box center [316, 142] width 104 height 15
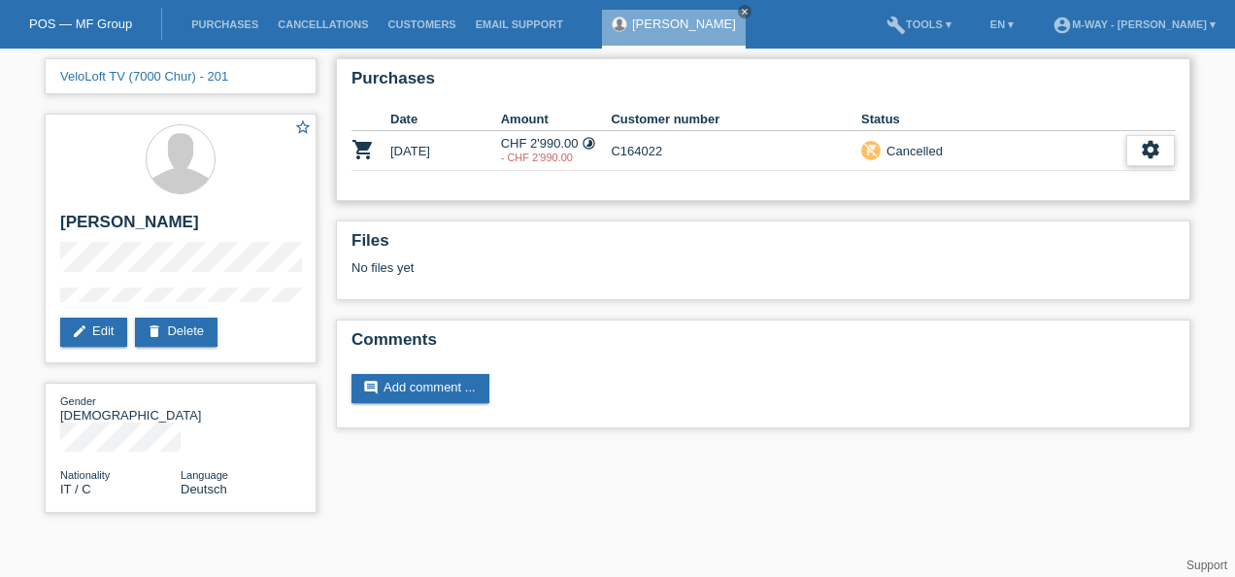
click at [1149, 147] on icon "settings" at bounding box center [1150, 149] width 21 height 21
click at [1138, 177] on span "Show" at bounding box center [1125, 179] width 38 height 23
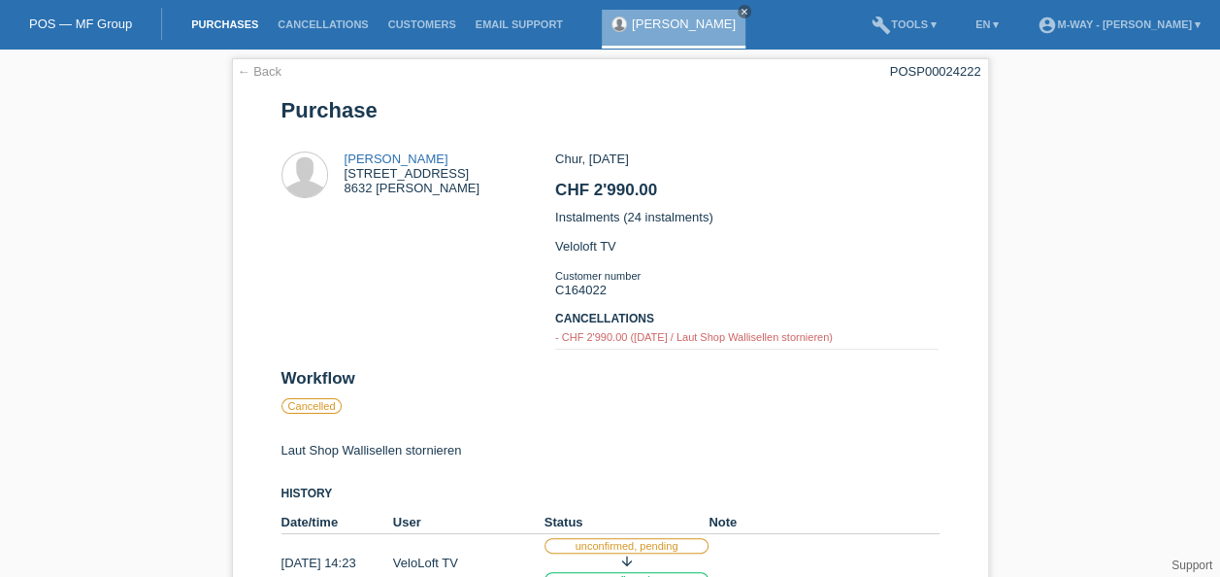
click at [248, 29] on link "Purchases" at bounding box center [225, 24] width 86 height 12
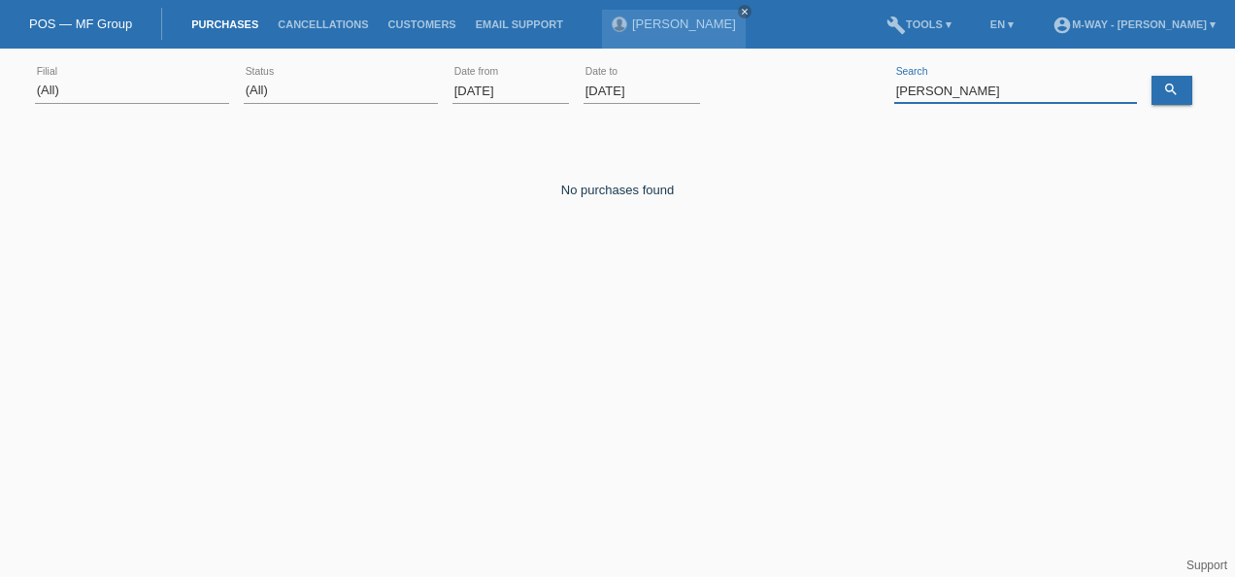
drag, startPoint x: 965, startPoint y: 97, endPoint x: 837, endPoint y: 91, distance: 128.3
click at [837, 91] on div "(All) [PERSON_NAME] Passion Vélo SàRL [GEOGRAPHIC_DATA] [GEOGRAPHIC_DATA] [GEOG…" at bounding box center [617, 91] width 1165 height 66
type input "[PERSON_NAME]"
click at [522, 93] on input "[DATE]" at bounding box center [510, 91] width 116 height 24
click at [486, 88] on input "[DATE]" at bounding box center [510, 91] width 116 height 24
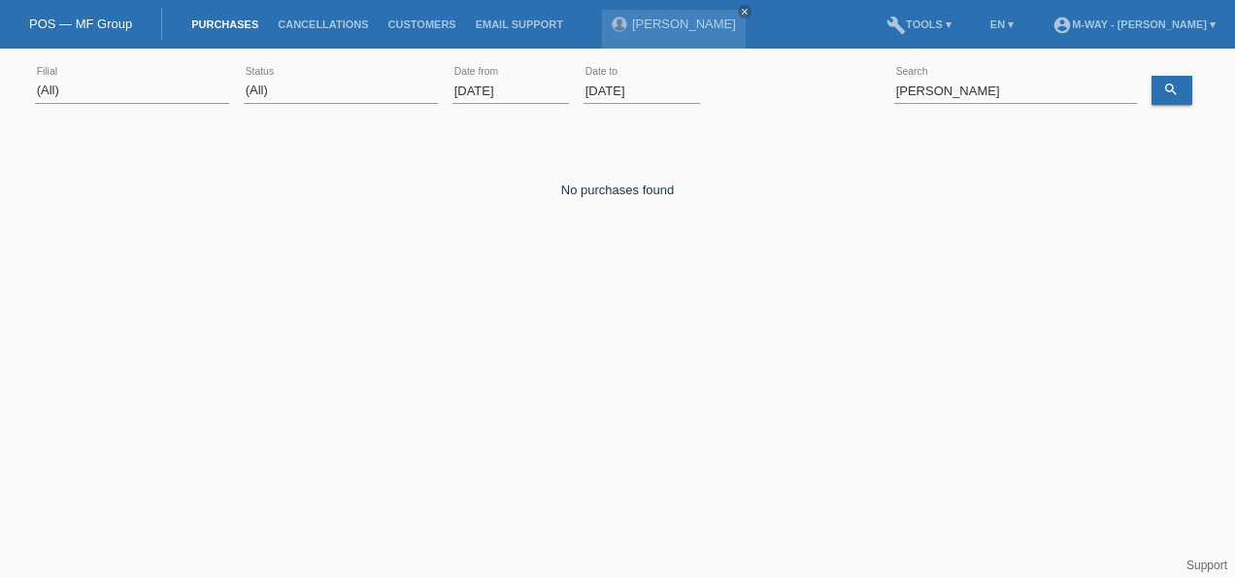
click at [480, 84] on input "[DATE]" at bounding box center [510, 91] width 116 height 24
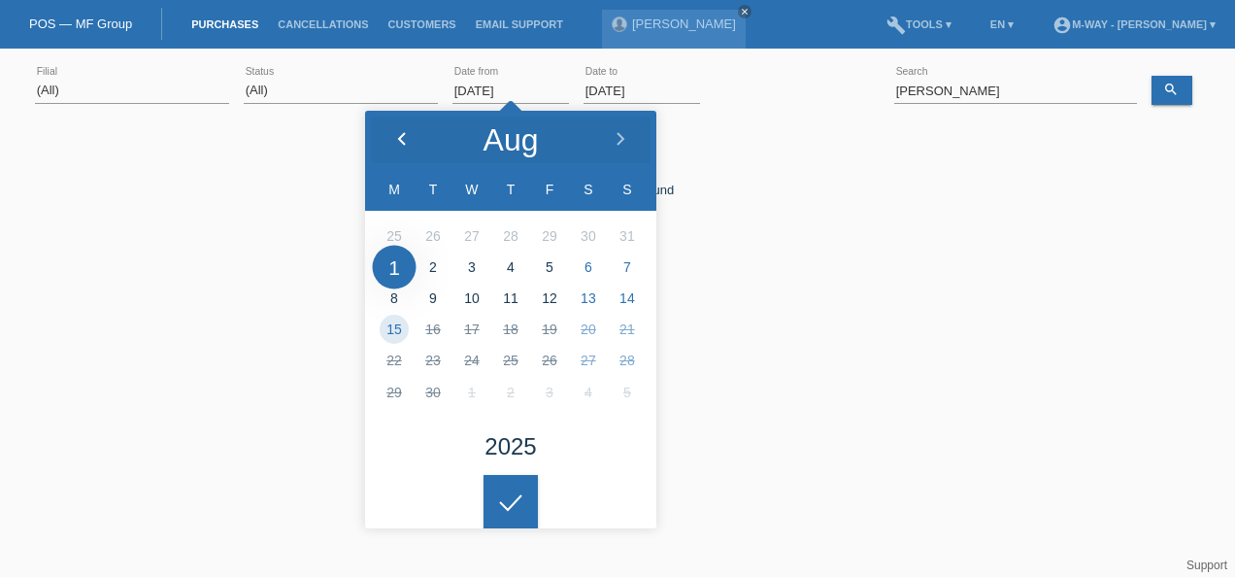
click at [399, 135] on icon at bounding box center [402, 140] width 16 height 16
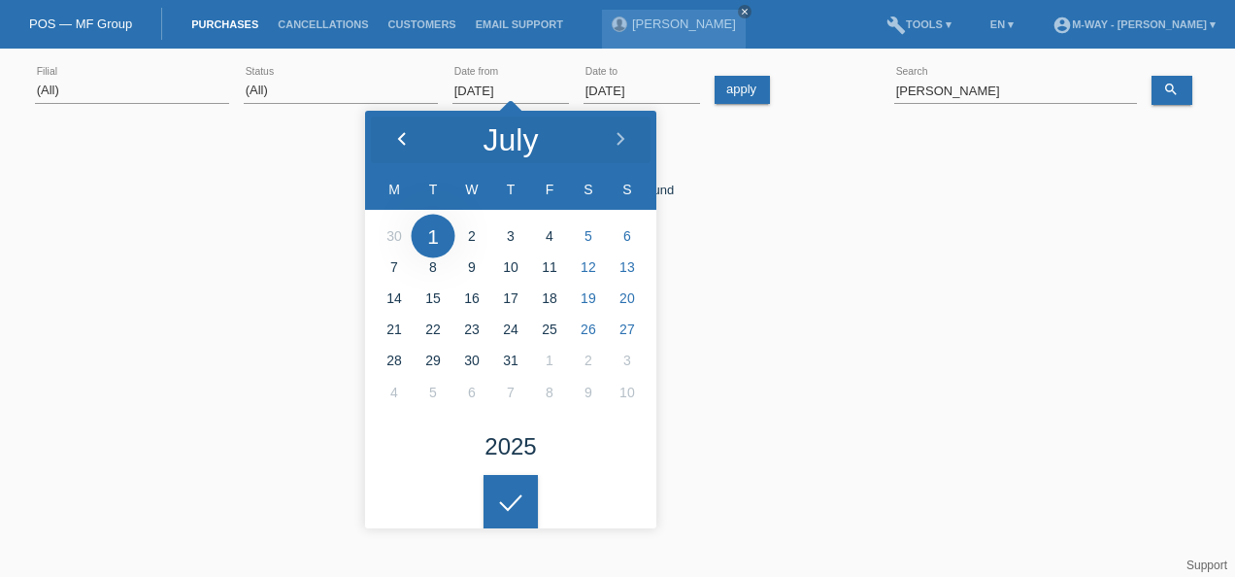
click at [399, 135] on icon at bounding box center [402, 140] width 16 height 16
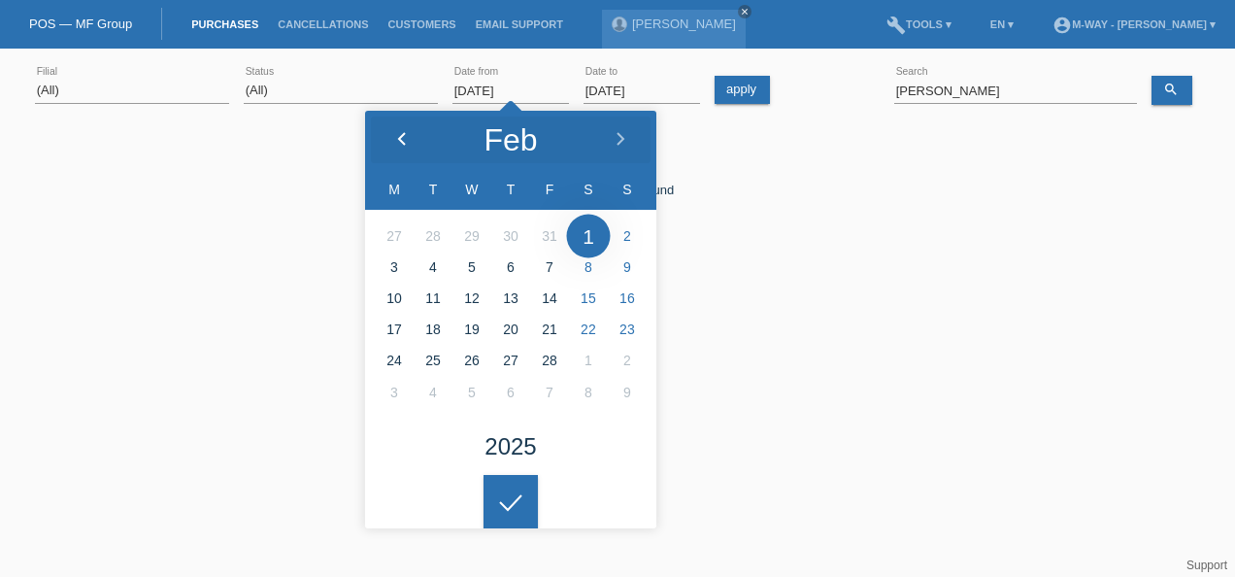
click at [399, 135] on icon at bounding box center [402, 140] width 16 height 16
type input "01.01.2025"
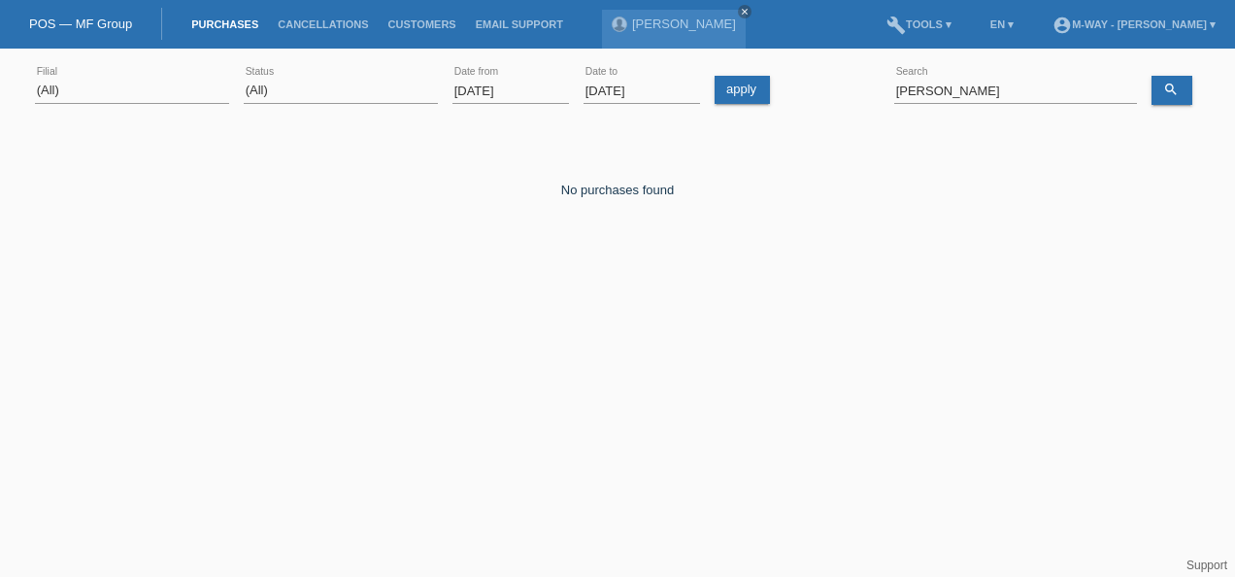
drag, startPoint x: 520, startPoint y: 508, endPoint x: 563, endPoint y: 445, distance: 76.2
click at [522, 507] on div at bounding box center [510, 486] width 54 height 54
drag, startPoint x: 739, startPoint y: 93, endPoint x: 868, endPoint y: 86, distance: 129.3
click at [740, 93] on link "apply" at bounding box center [742, 90] width 55 height 28
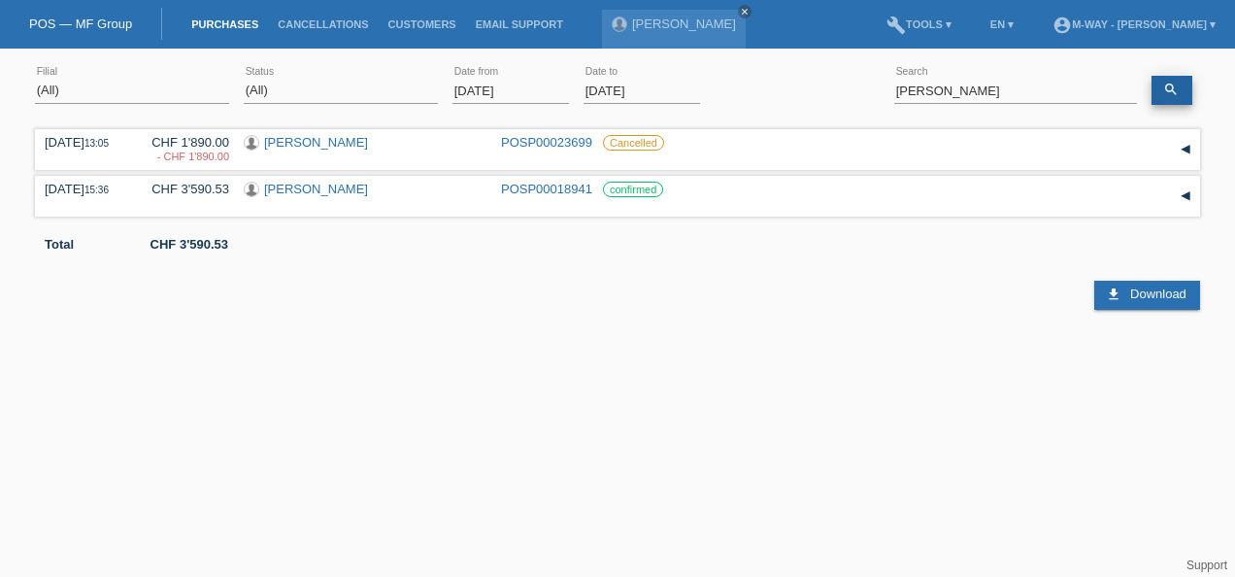
click at [1173, 90] on icon "search" at bounding box center [1171, 90] width 16 height 16
click at [309, 136] on link "[PERSON_NAME]" at bounding box center [316, 142] width 104 height 15
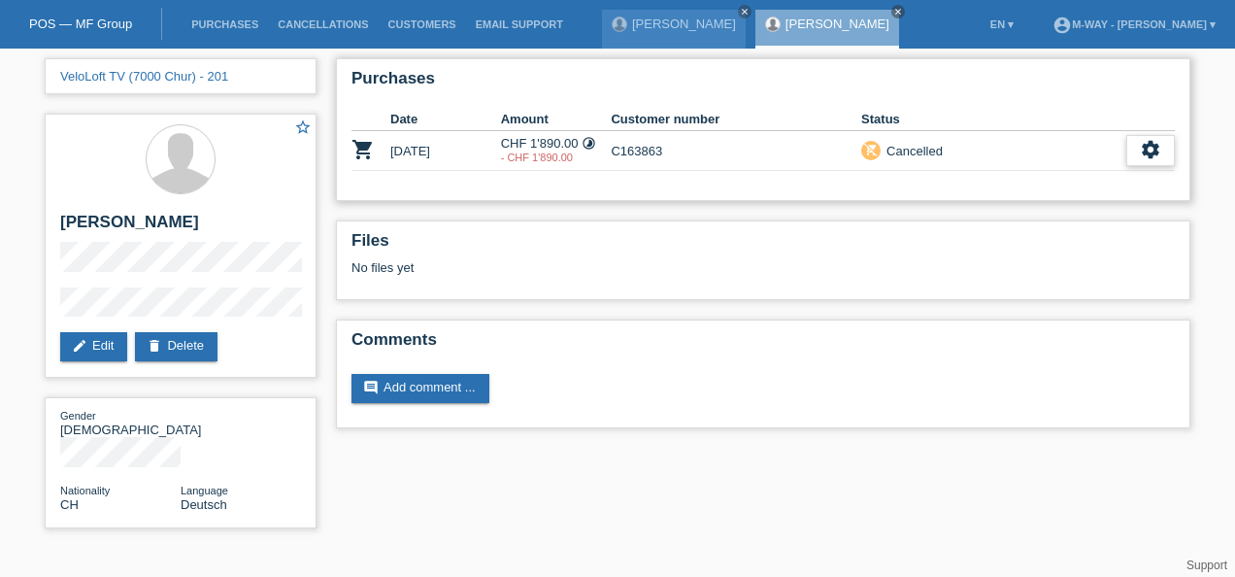
click at [1151, 147] on icon "settings" at bounding box center [1150, 149] width 21 height 21
click at [1149, 170] on div "fullscreen Show" at bounding box center [1126, 180] width 97 height 28
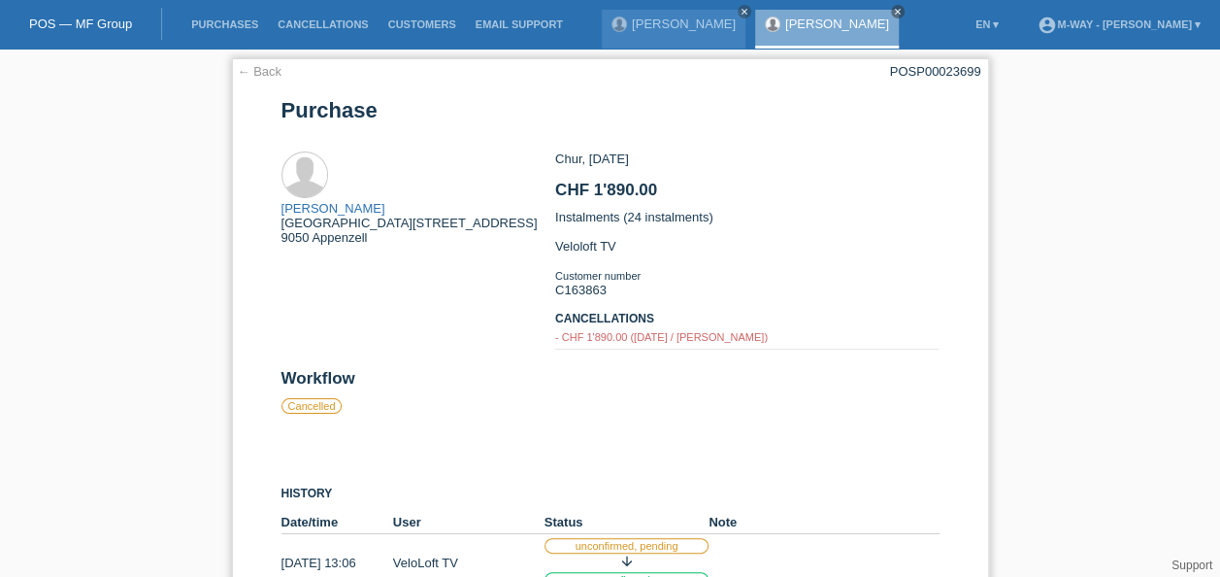
click at [274, 74] on link "← Back" at bounding box center [260, 71] width 45 height 15
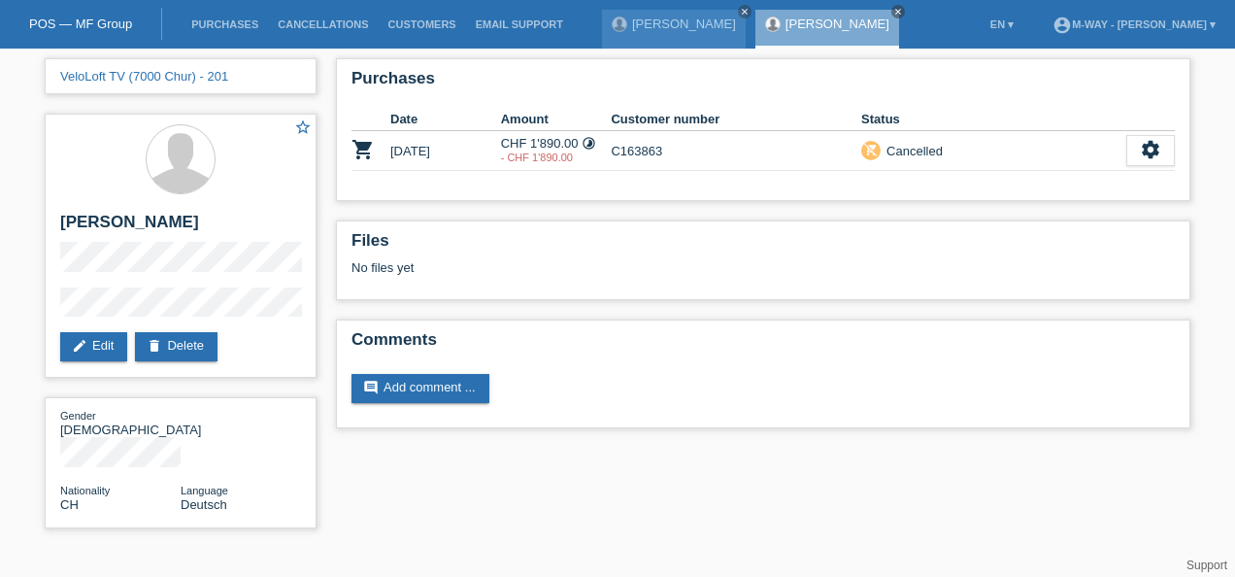
click at [237, 32] on li "Purchases" at bounding box center [225, 25] width 86 height 50
click at [237, 22] on link "Purchases" at bounding box center [225, 24] width 86 height 12
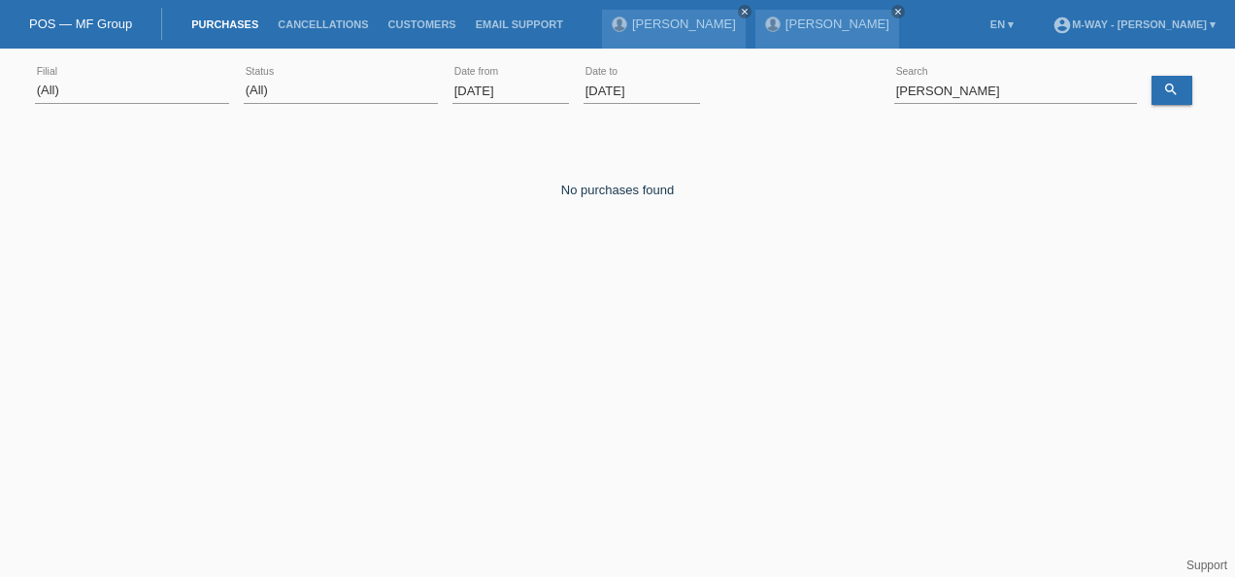
click at [516, 82] on input "[DATE]" at bounding box center [510, 91] width 116 height 24
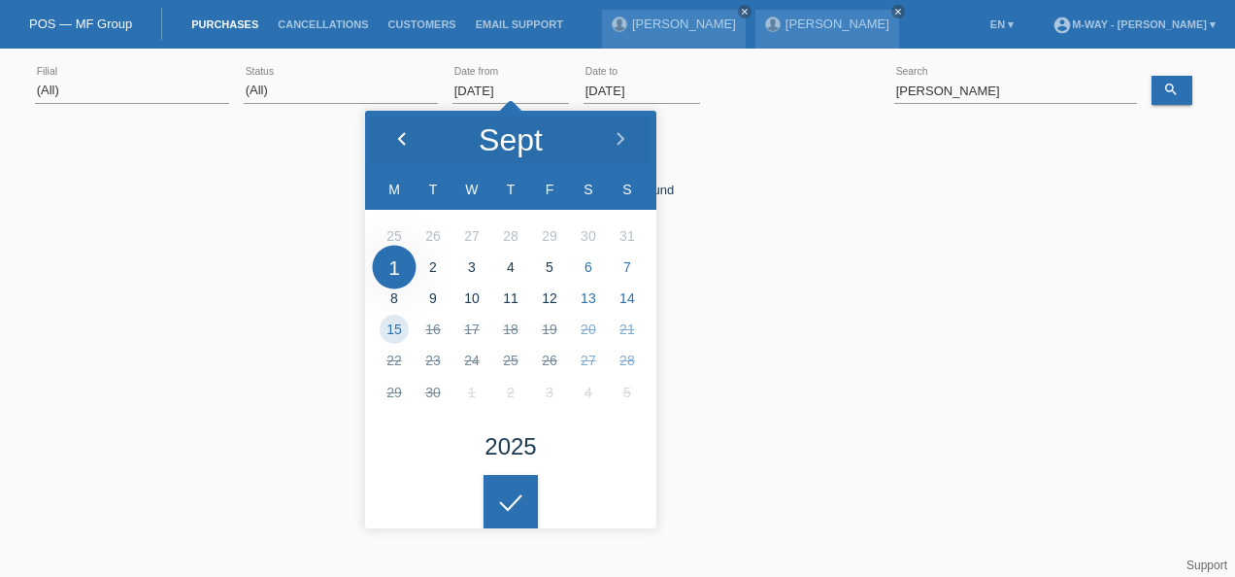
click at [396, 137] on icon at bounding box center [402, 140] width 16 height 16
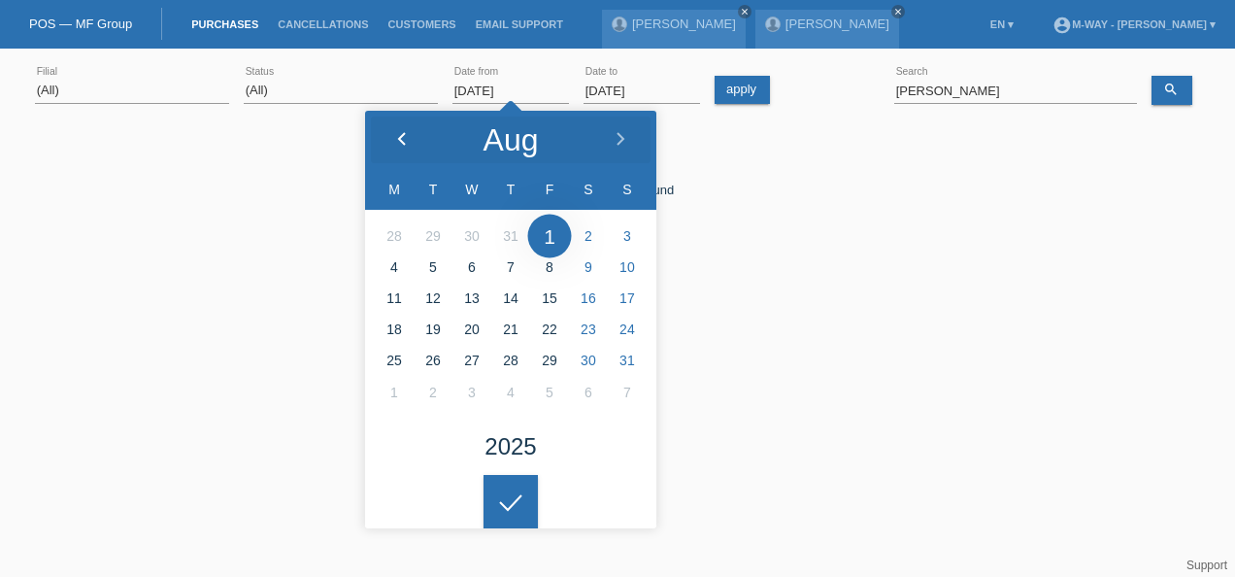
click at [396, 137] on icon at bounding box center [402, 140] width 16 height 16
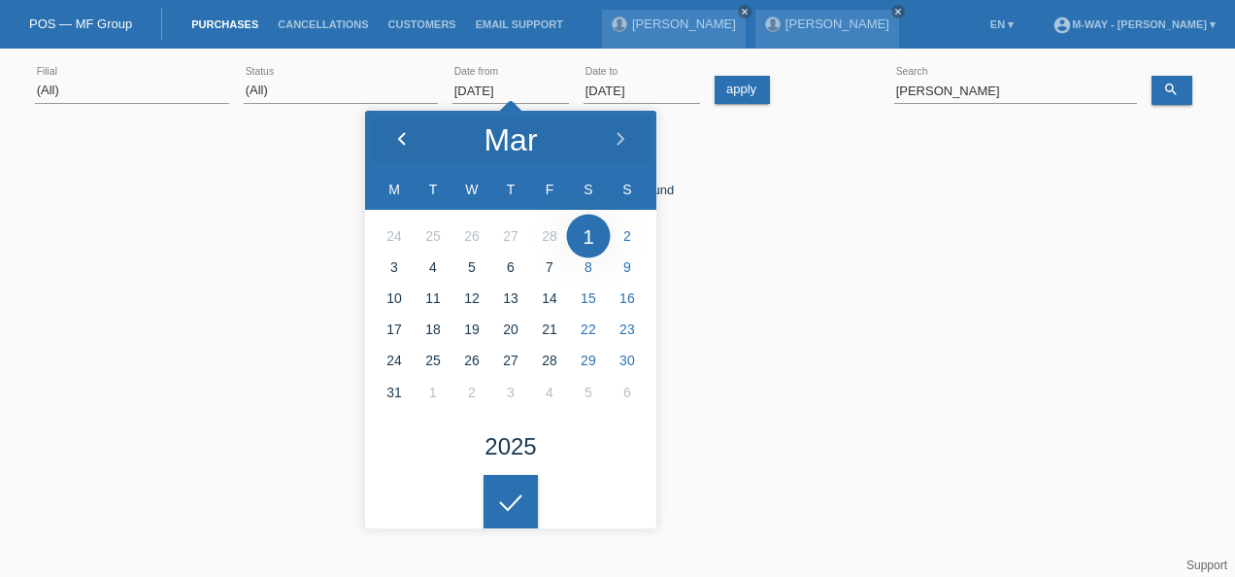
click at [396, 137] on icon at bounding box center [402, 140] width 16 height 16
click at [397, 137] on icon at bounding box center [402, 140] width 16 height 16
type input "01.01.2025"
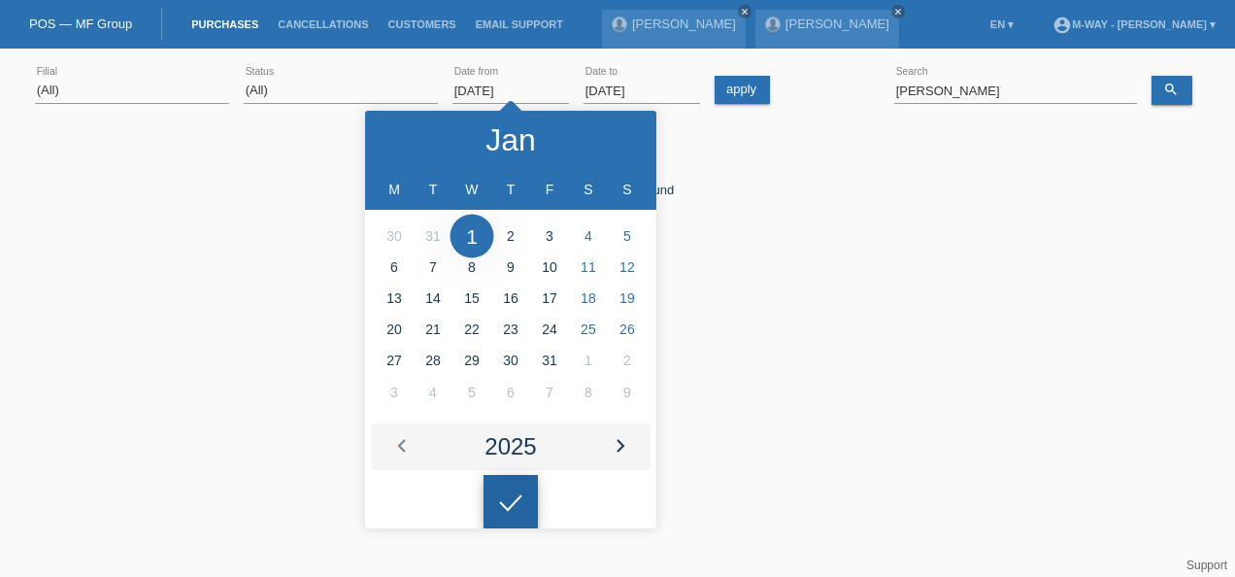
drag, startPoint x: 513, startPoint y: 495, endPoint x: 621, endPoint y: 421, distance: 131.4
click at [515, 494] on icon at bounding box center [510, 502] width 31 height 17
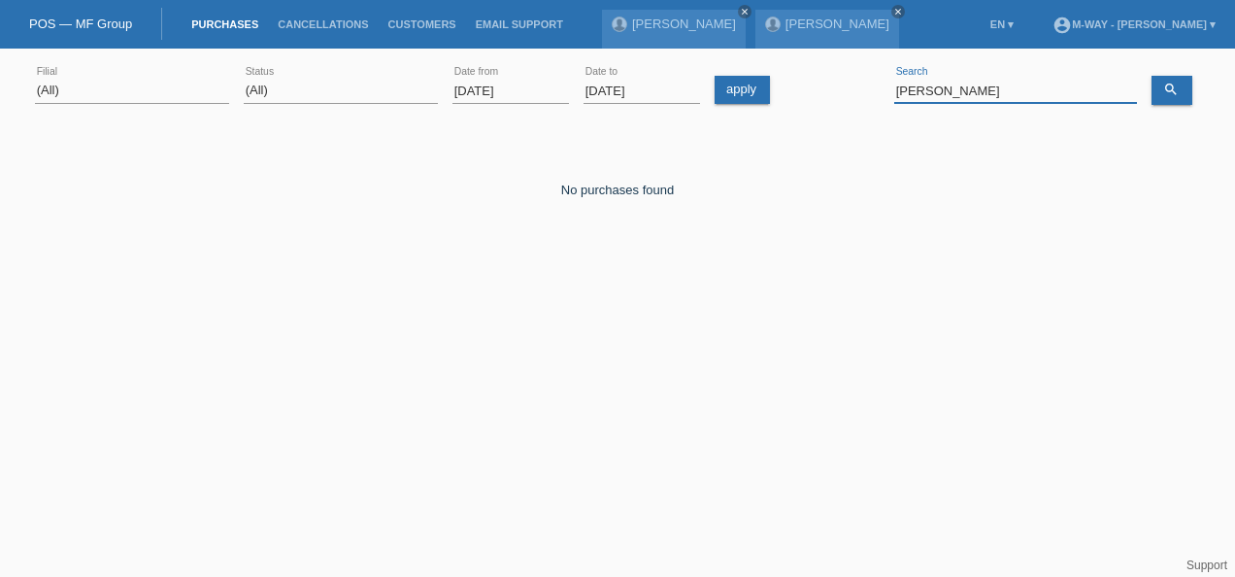
drag, startPoint x: 953, startPoint y: 93, endPoint x: 880, endPoint y: 87, distance: 74.0
click at [880, 87] on div "(All) Aarau Alexand'Ro Edouard'O Passion Vélo SàRL Basel Bern City Bern Expo Be…" at bounding box center [617, 91] width 1165 height 66
type input "bonorand"
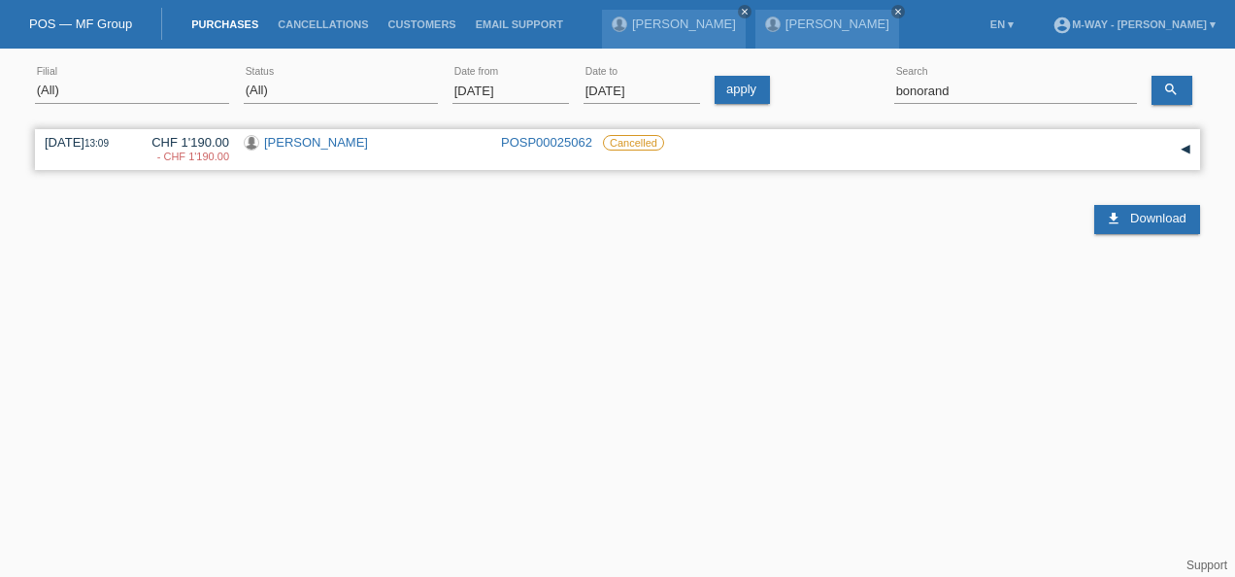
click at [359, 142] on link "[PERSON_NAME]" at bounding box center [316, 142] width 104 height 15
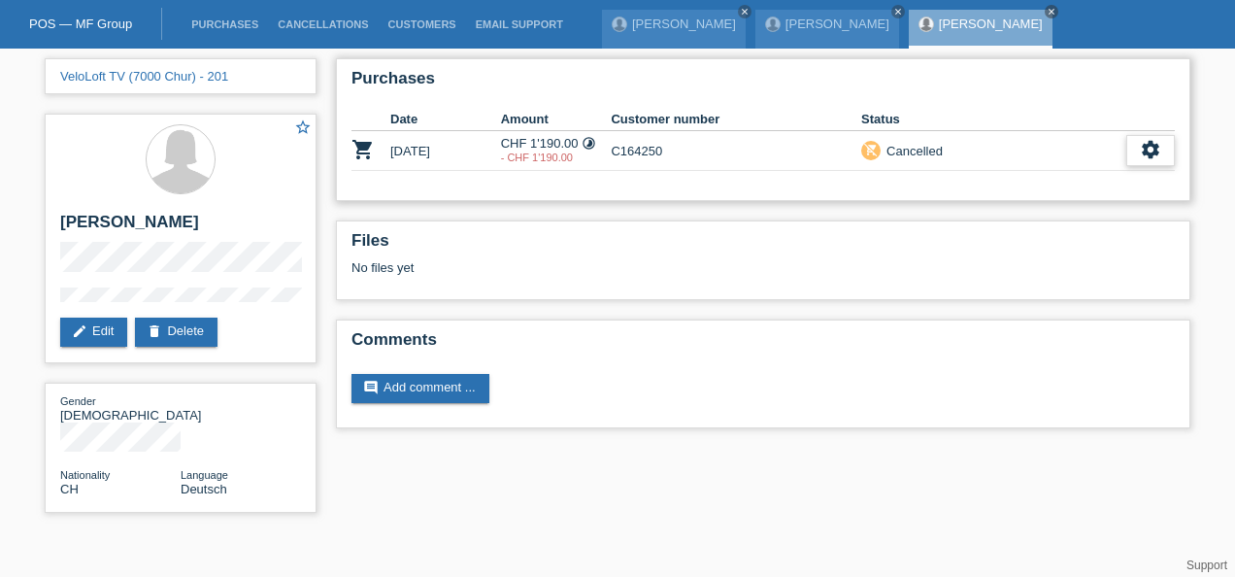
click at [1152, 149] on icon "settings" at bounding box center [1150, 149] width 21 height 21
click at [1130, 183] on span "Show" at bounding box center [1125, 179] width 38 height 23
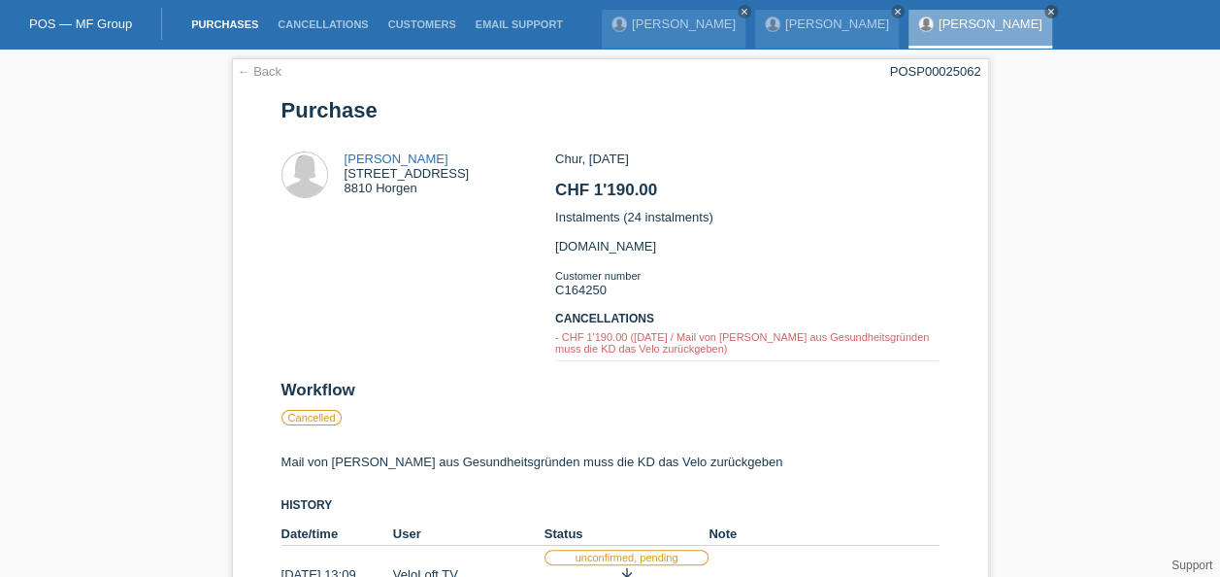
click at [229, 21] on link "Purchases" at bounding box center [225, 24] width 86 height 12
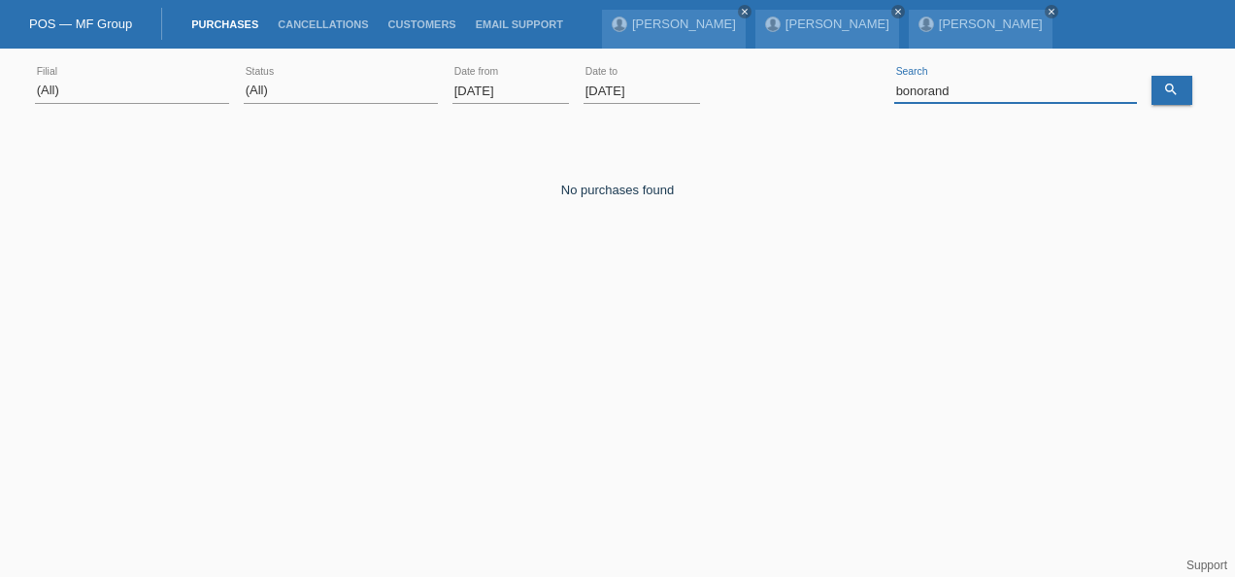
drag, startPoint x: 961, startPoint y: 87, endPoint x: 849, endPoint y: 83, distance: 111.7
click at [849, 83] on div "(All) [PERSON_NAME] Passion Vélo SàRL [GEOGRAPHIC_DATA] [GEOGRAPHIC_DATA] [GEOG…" at bounding box center [617, 91] width 1165 height 66
type input "[PERSON_NAME]"
click at [507, 85] on input "[DATE]" at bounding box center [510, 91] width 116 height 24
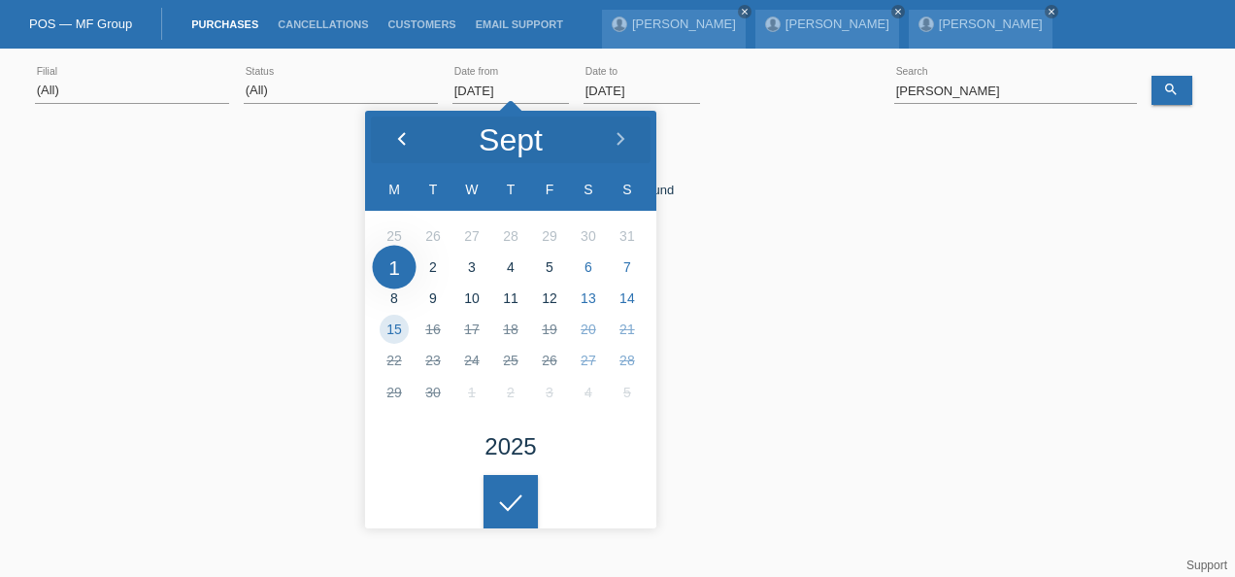
click at [400, 137] on polyline at bounding box center [402, 139] width 6 height 12
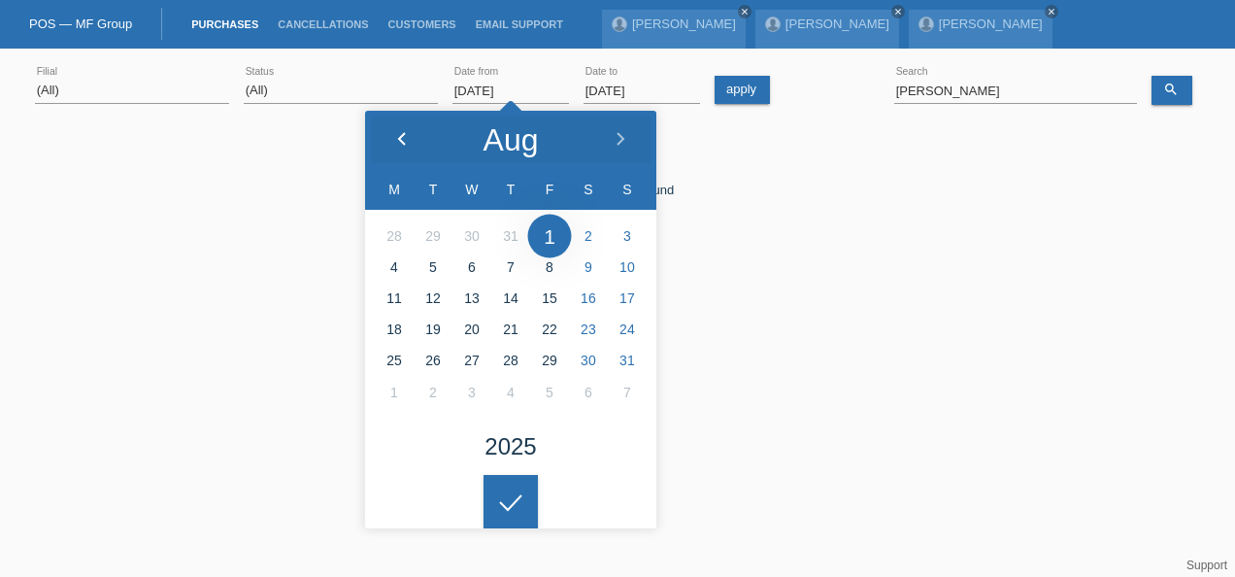
click at [400, 137] on polyline at bounding box center [402, 139] width 6 height 12
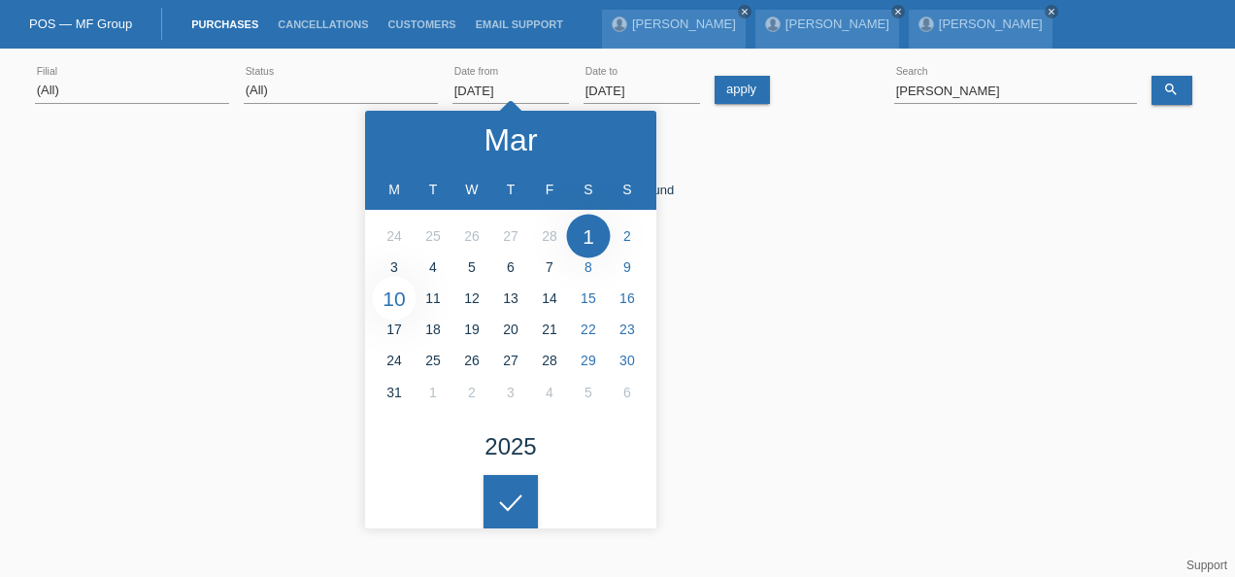
type input "[DATE]"
drag, startPoint x: 508, startPoint y: 499, endPoint x: 707, endPoint y: 324, distance: 264.8
click at [511, 500] on icon at bounding box center [510, 502] width 31 height 17
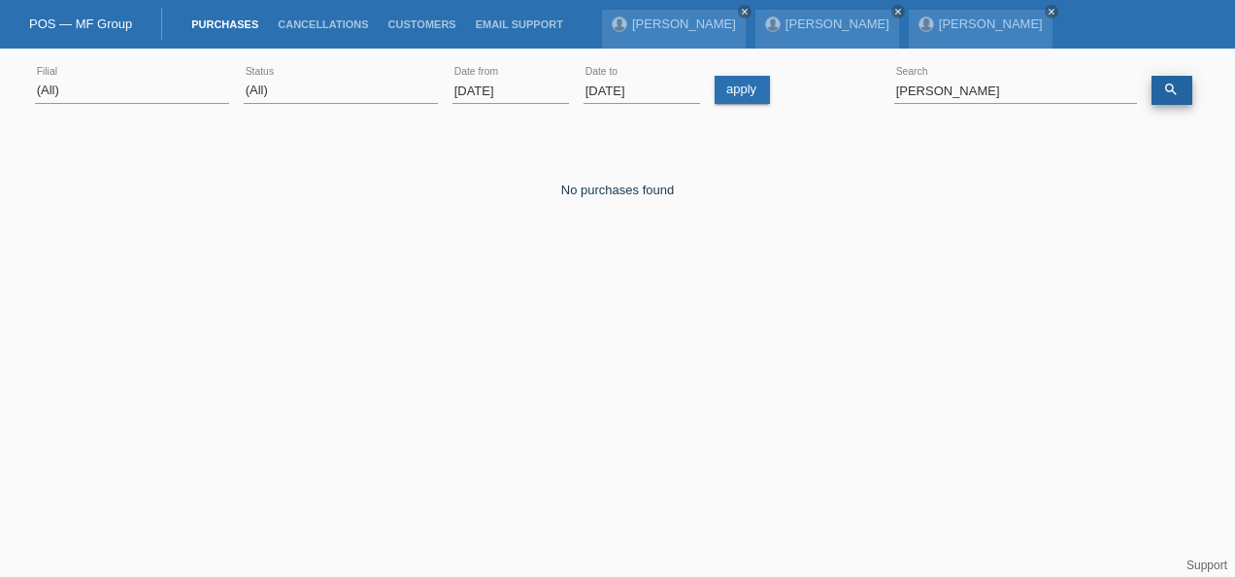
click at [1171, 91] on icon "search" at bounding box center [1171, 90] width 16 height 16
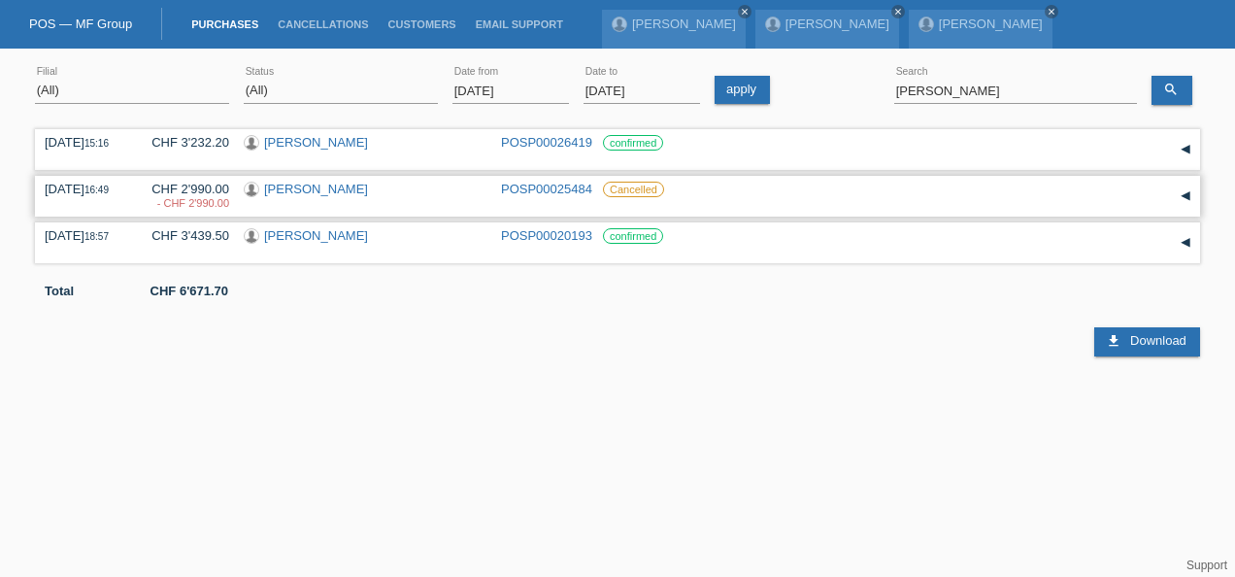
click at [287, 186] on link "[PERSON_NAME]" at bounding box center [316, 189] width 104 height 15
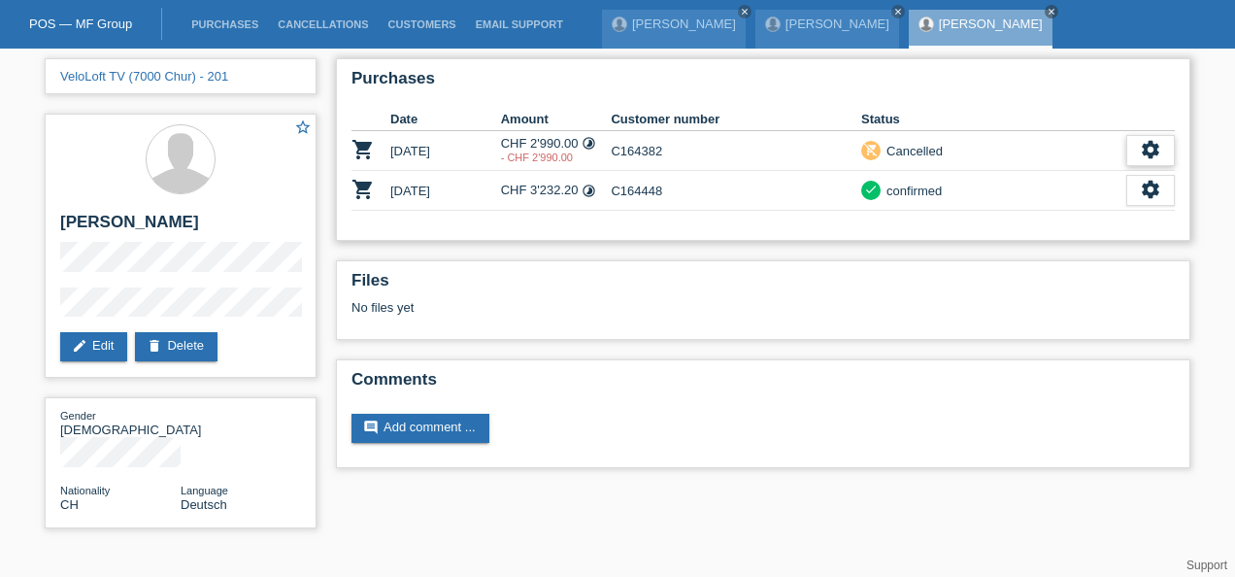
click at [1148, 144] on icon "settings" at bounding box center [1150, 149] width 21 height 21
click at [1121, 179] on span "Show" at bounding box center [1125, 179] width 38 height 23
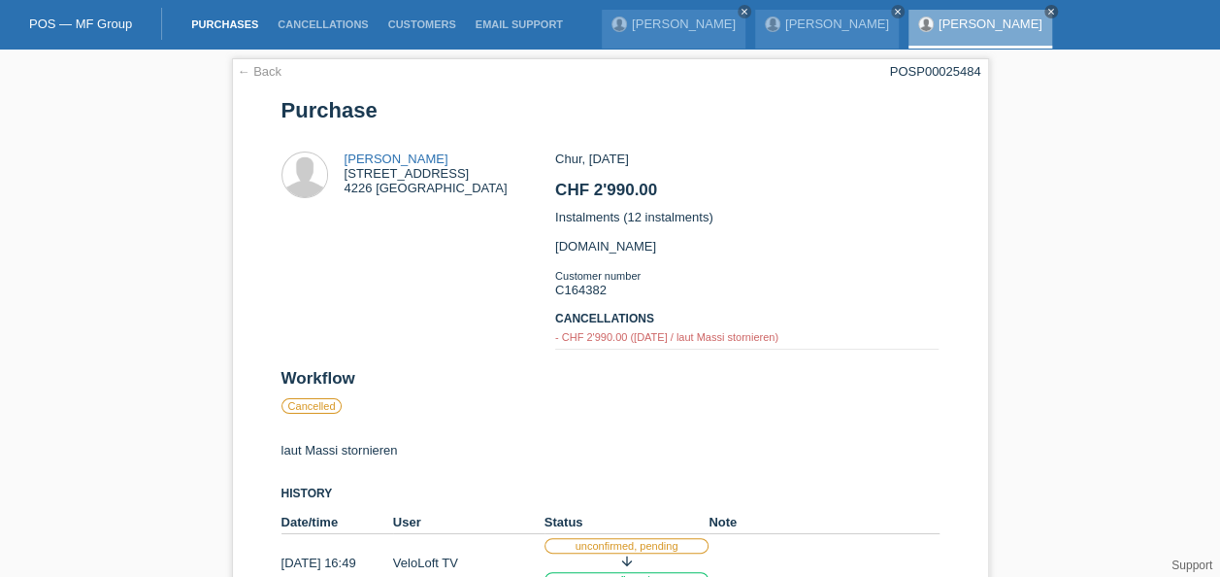
click at [222, 25] on link "Purchases" at bounding box center [225, 24] width 86 height 12
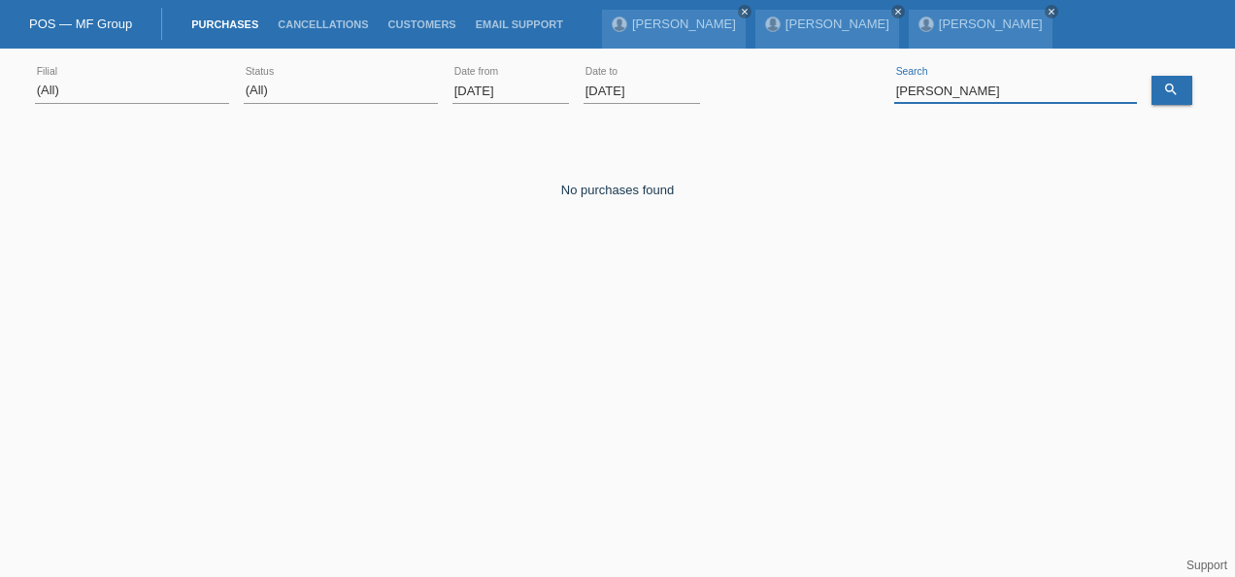
click at [975, 91] on input "bujar" at bounding box center [1015, 91] width 243 height 24
drag, startPoint x: 975, startPoint y: 91, endPoint x: 871, endPoint y: 97, distance: 104.0
click at [871, 97] on div "(All) Aarau Alexand'Ro Edouard'O Passion Vélo SàRL Basel Bern City Bern Expo Be…" at bounding box center [617, 91] width 1165 height 66
type input "ruana"
click at [493, 95] on input "01.09.2025" at bounding box center [510, 91] width 116 height 24
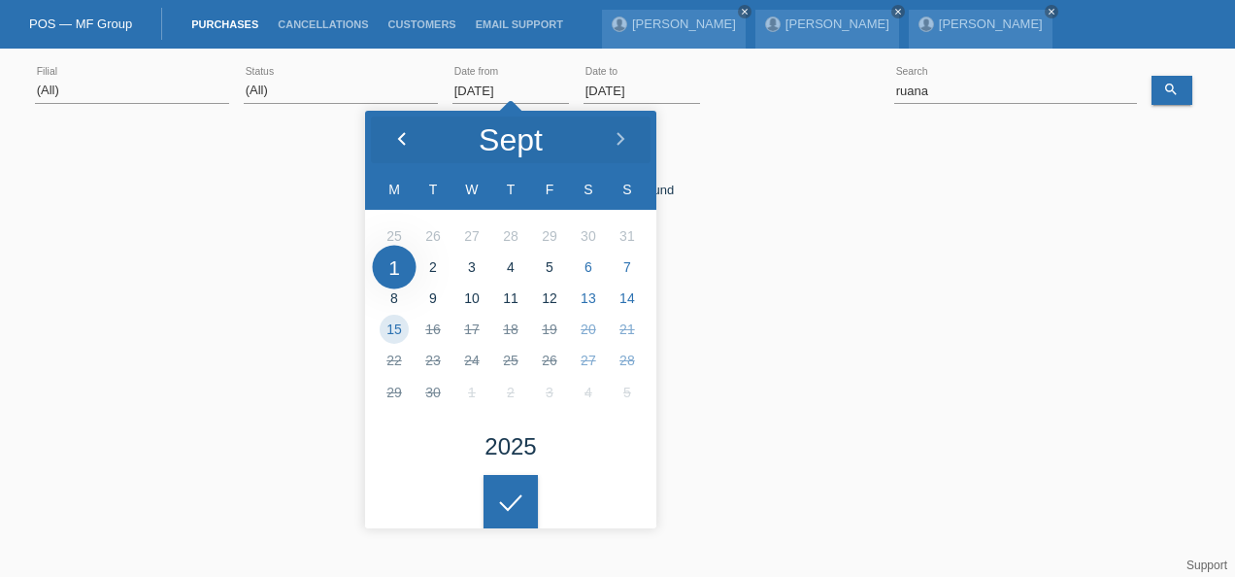
click at [408, 136] on icon at bounding box center [402, 140] width 16 height 16
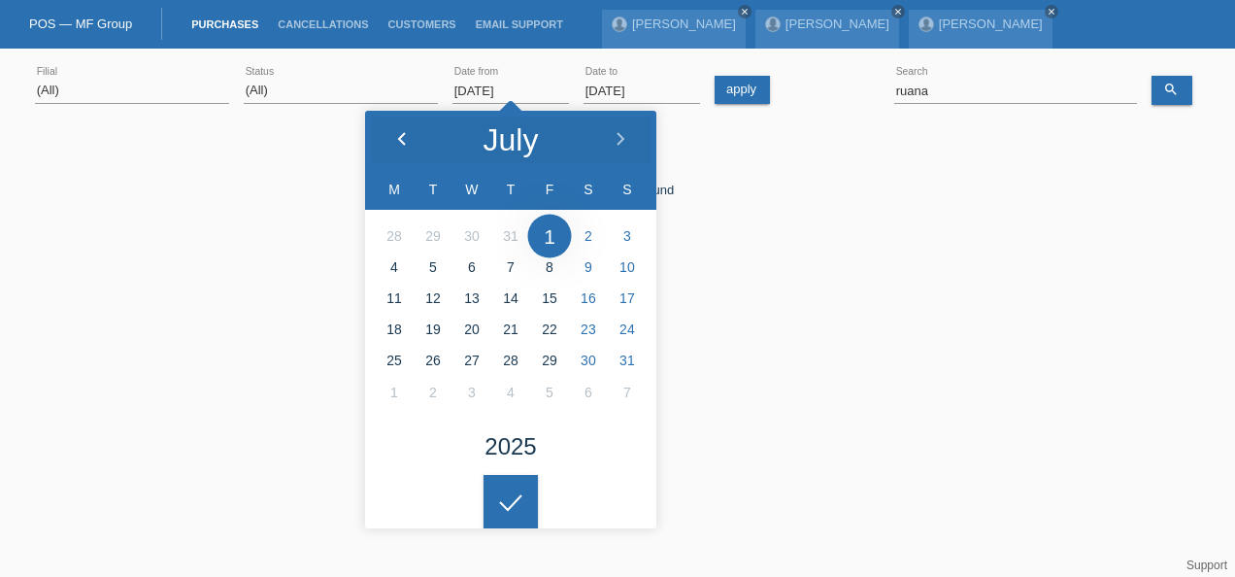
click at [408, 136] on icon at bounding box center [402, 140] width 16 height 16
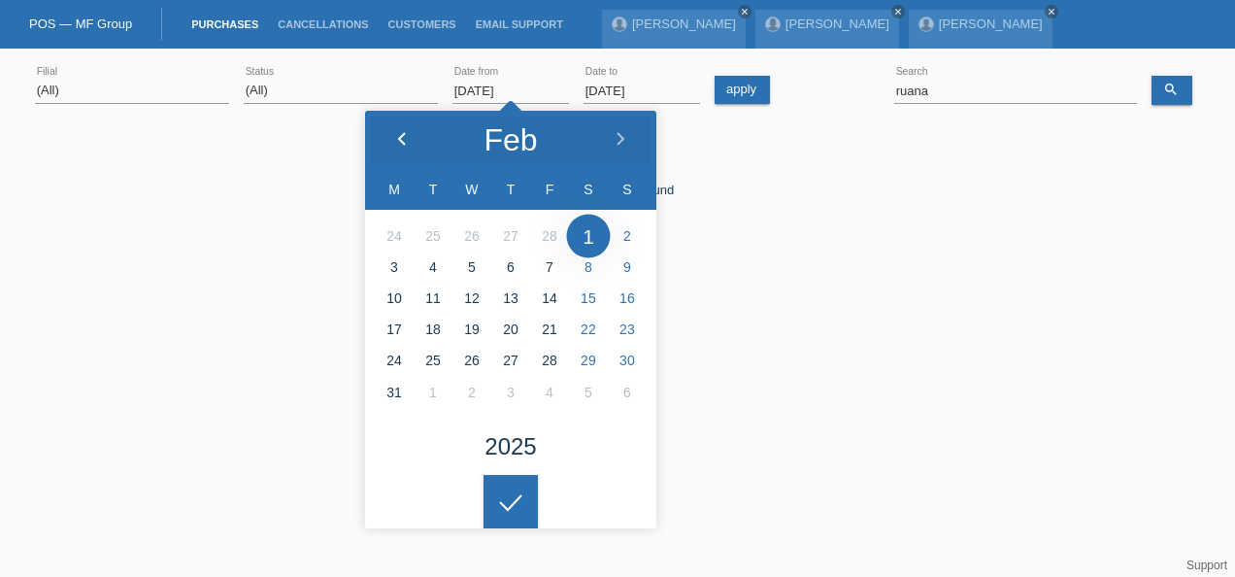
click at [408, 136] on icon at bounding box center [402, 140] width 16 height 16
type input "03.02.2025"
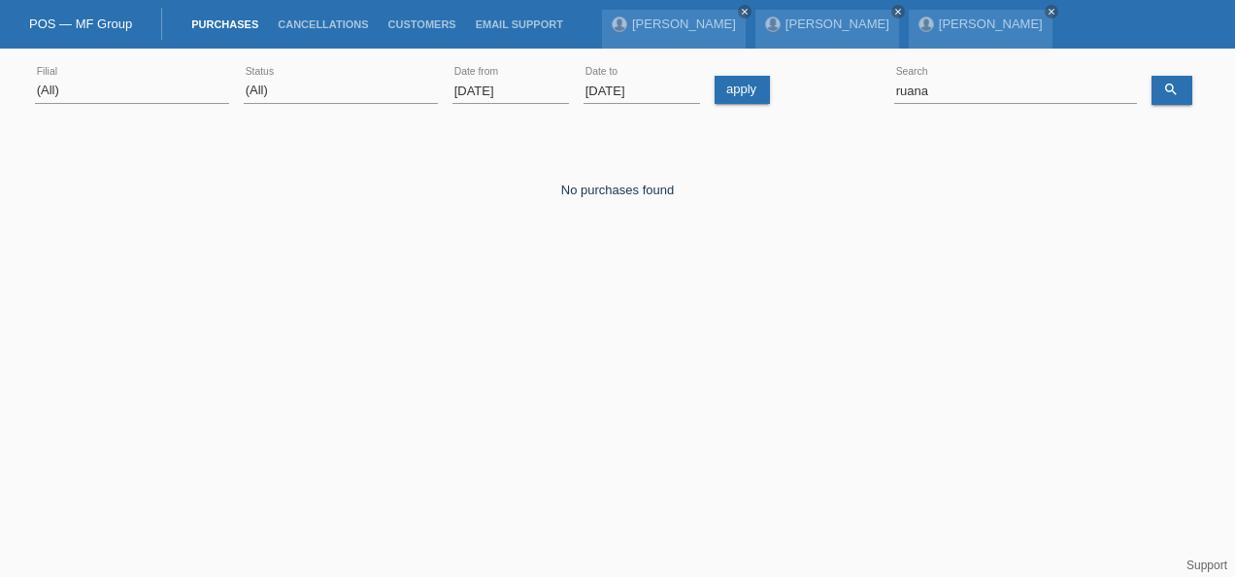
click at [500, 493] on div at bounding box center [510, 486] width 54 height 54
click at [1171, 92] on icon "search" at bounding box center [1171, 90] width 16 height 16
click at [949, 87] on input "ruana" at bounding box center [1015, 91] width 243 height 24
type input "[PERSON_NAME]"
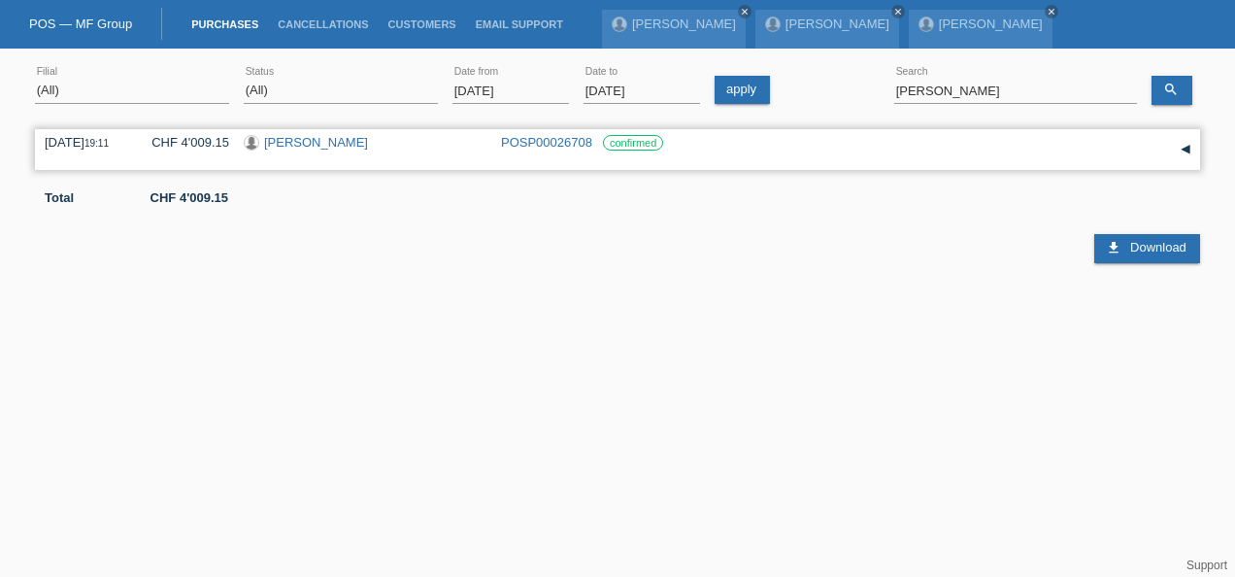
click at [540, 146] on link "POSP00026708" at bounding box center [546, 142] width 91 height 15
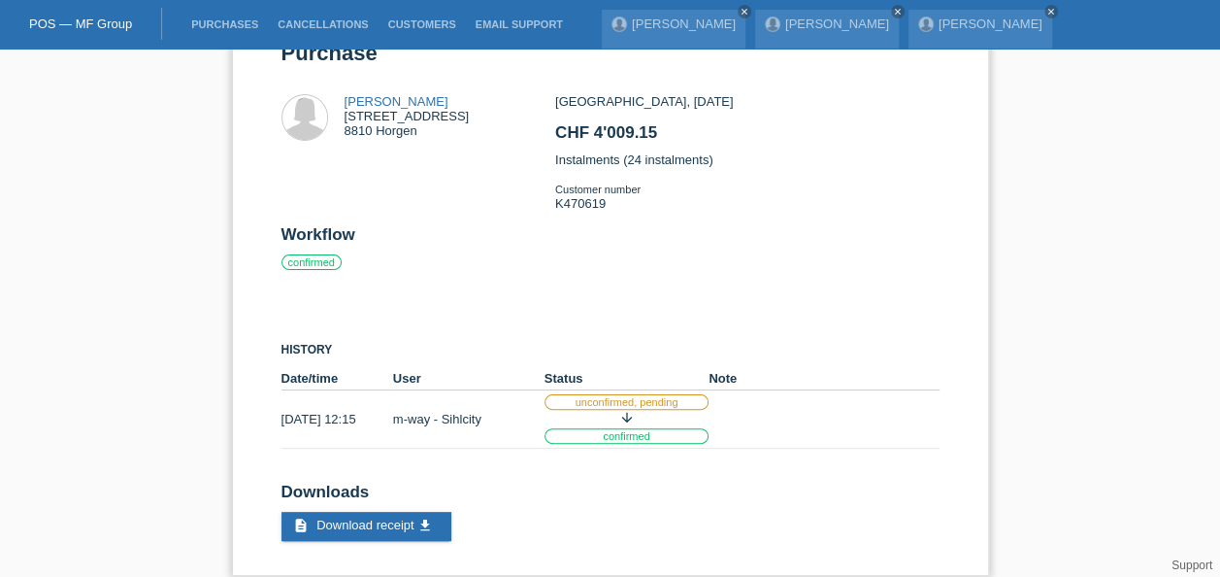
scroll to position [81, 0]
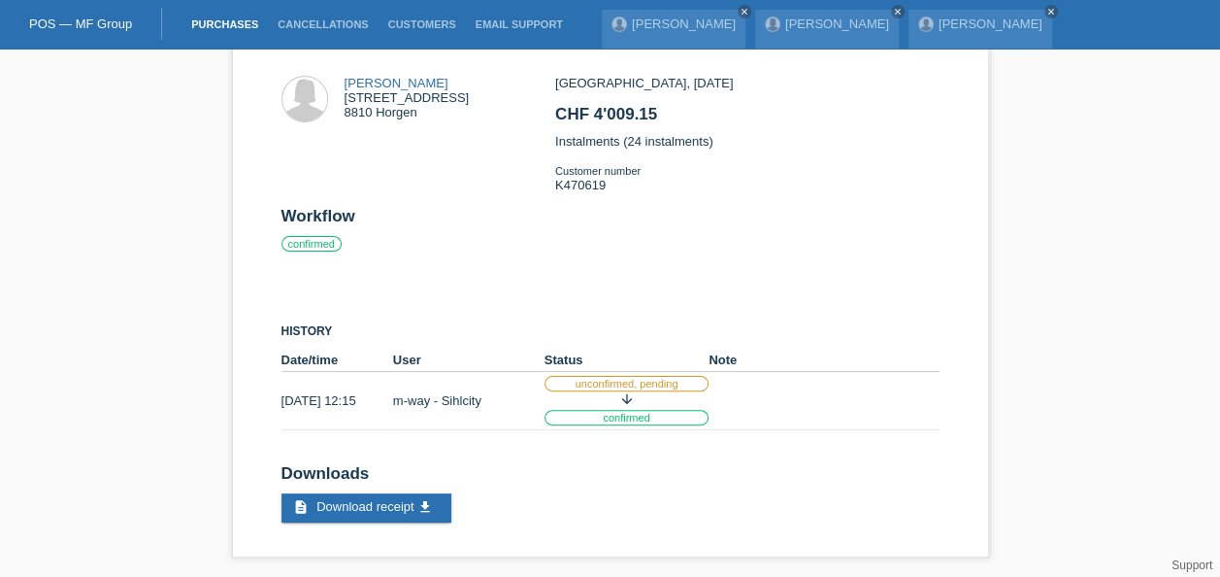
click at [224, 21] on link "Purchases" at bounding box center [225, 24] width 86 height 12
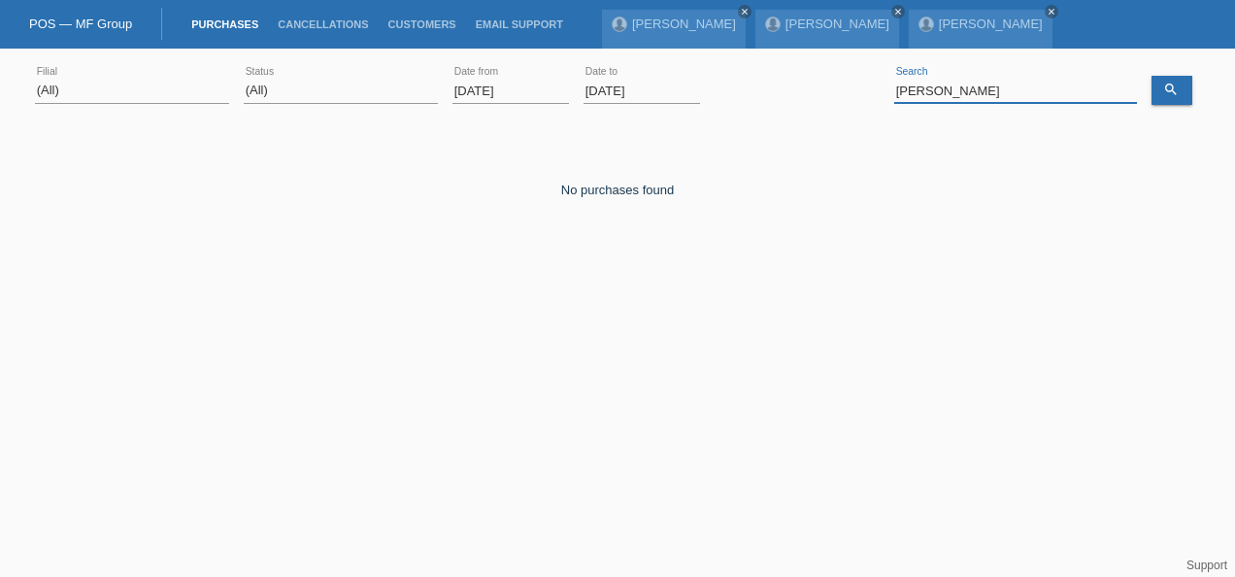
drag, startPoint x: 963, startPoint y: 91, endPoint x: 870, endPoint y: 82, distance: 93.7
click at [870, 82] on div "(All) [PERSON_NAME] Passion Vélo SàRL [GEOGRAPHIC_DATA] [GEOGRAPHIC_DATA] [GEOG…" at bounding box center [617, 91] width 1165 height 66
type input "anto"
click at [524, 86] on input "[DATE]" at bounding box center [510, 91] width 116 height 24
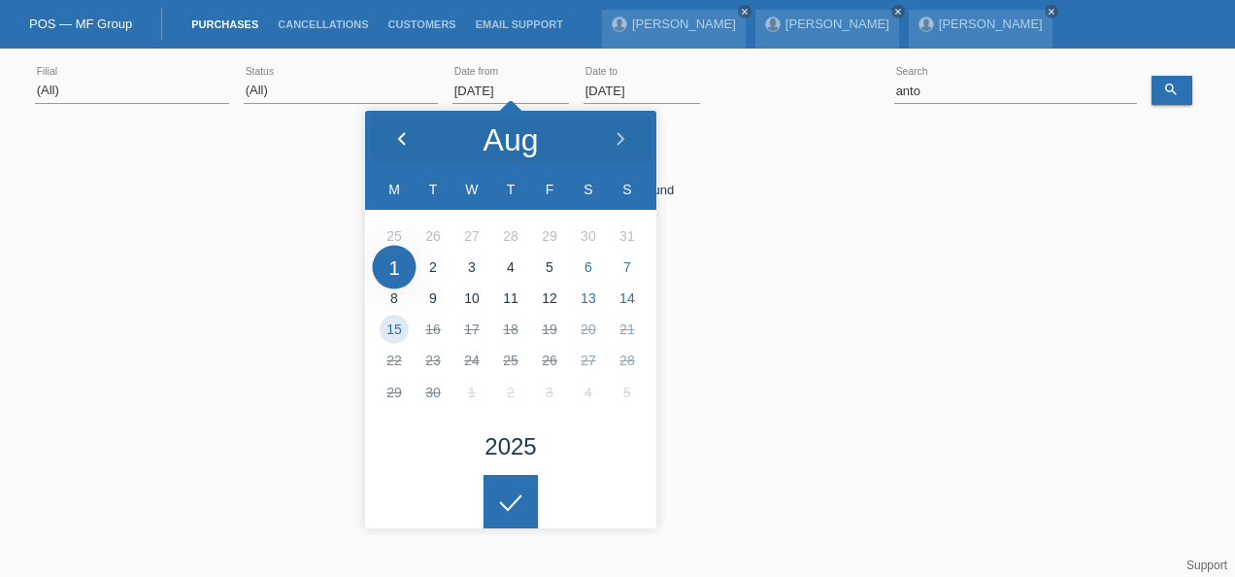
click at [405, 137] on icon at bounding box center [402, 140] width 16 height 16
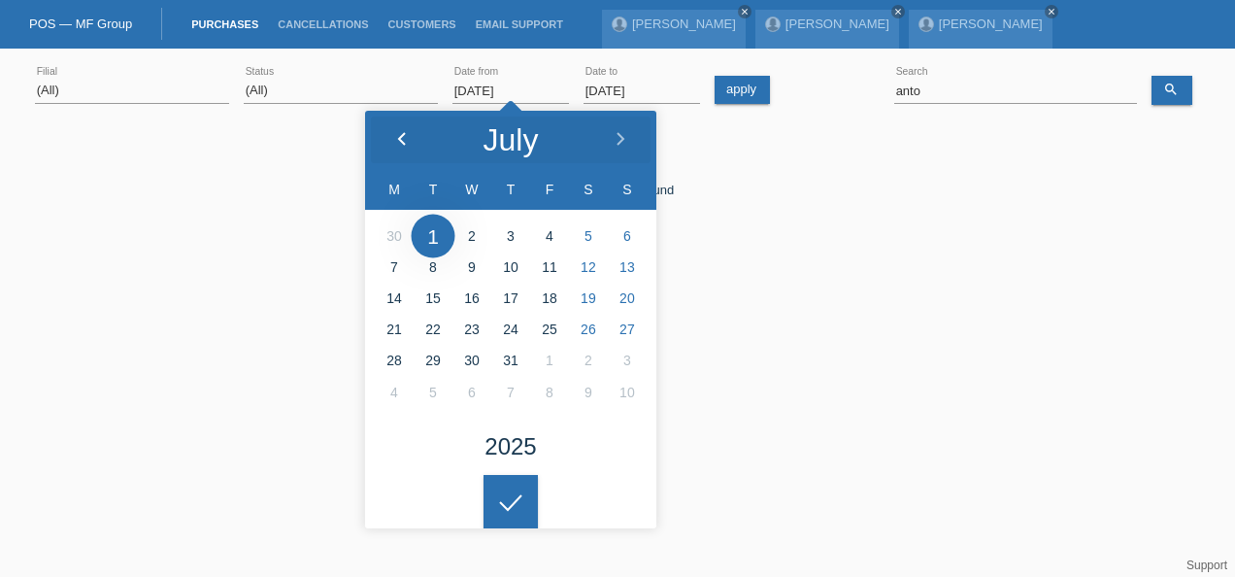
click at [405, 137] on icon at bounding box center [402, 140] width 16 height 16
type input "15.04.2025"
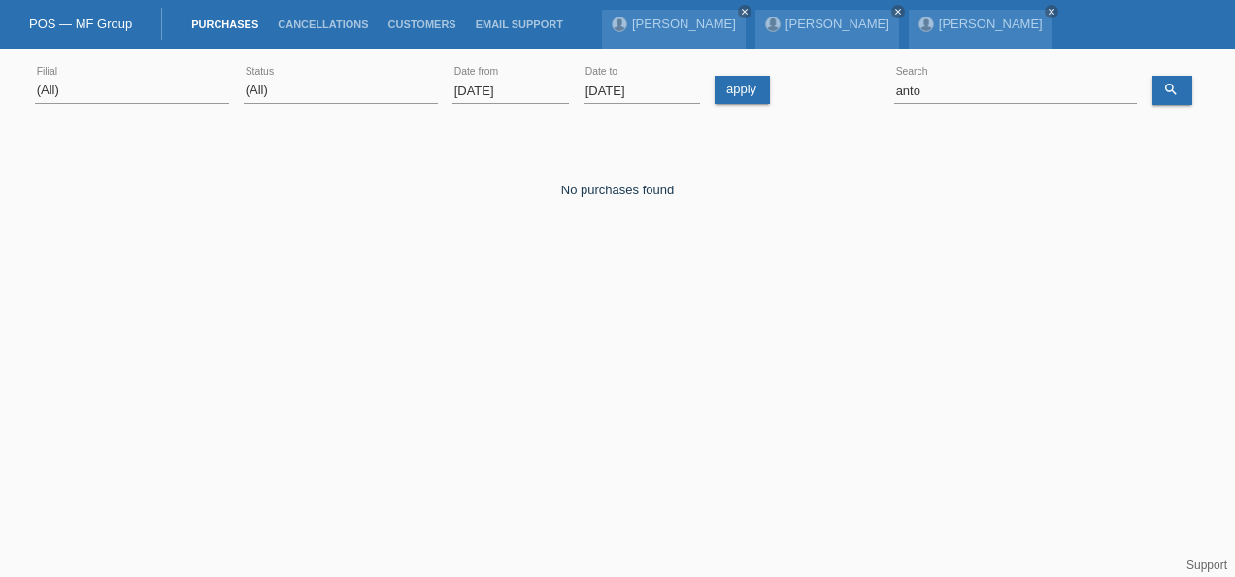
click at [514, 496] on icon at bounding box center [510, 487] width 31 height 17
click at [1171, 91] on icon "search" at bounding box center [1171, 90] width 16 height 16
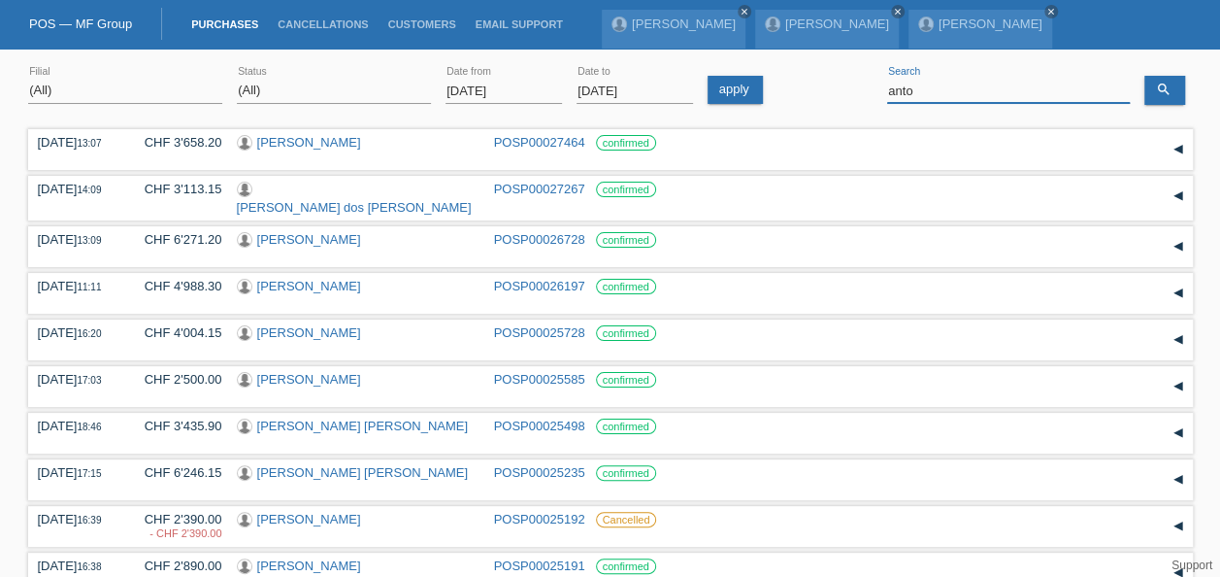
click at [1026, 82] on input "anto" at bounding box center [1008, 91] width 243 height 24
drag, startPoint x: 962, startPoint y: 90, endPoint x: 856, endPoint y: 91, distance: 105.8
click at [856, 91] on div "(All) Aarau Alexand'Ro Edouard'O Passion Vélo SàRL Basel Bern City Bern Expo Be…" at bounding box center [610, 91] width 1165 height 66
type input "barisic"
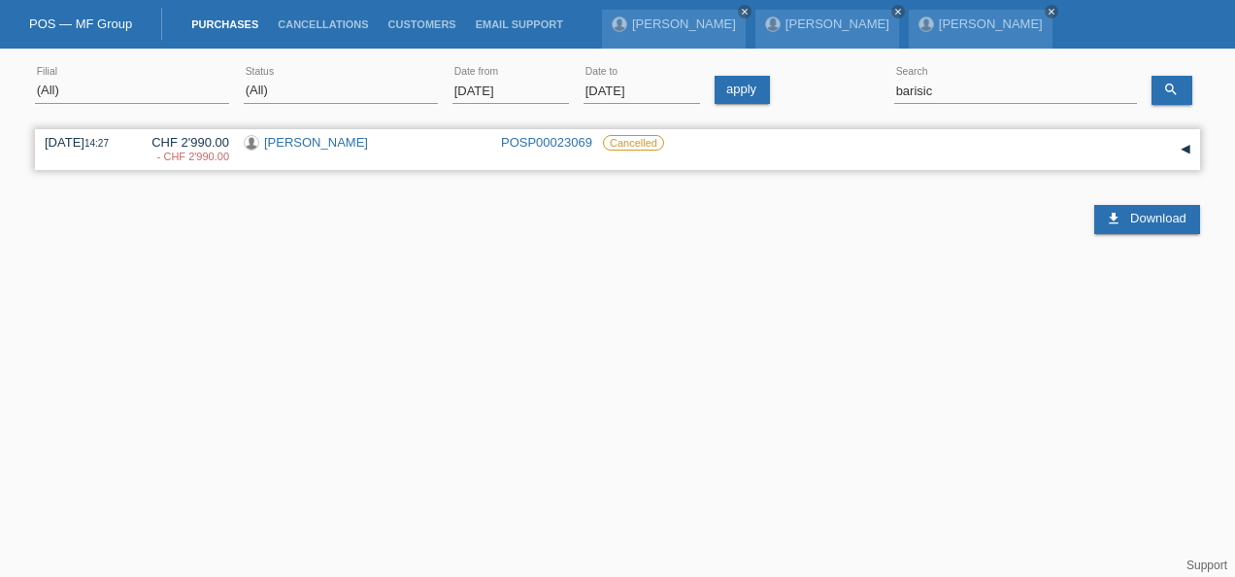
click at [317, 142] on link "[PERSON_NAME]" at bounding box center [316, 142] width 104 height 15
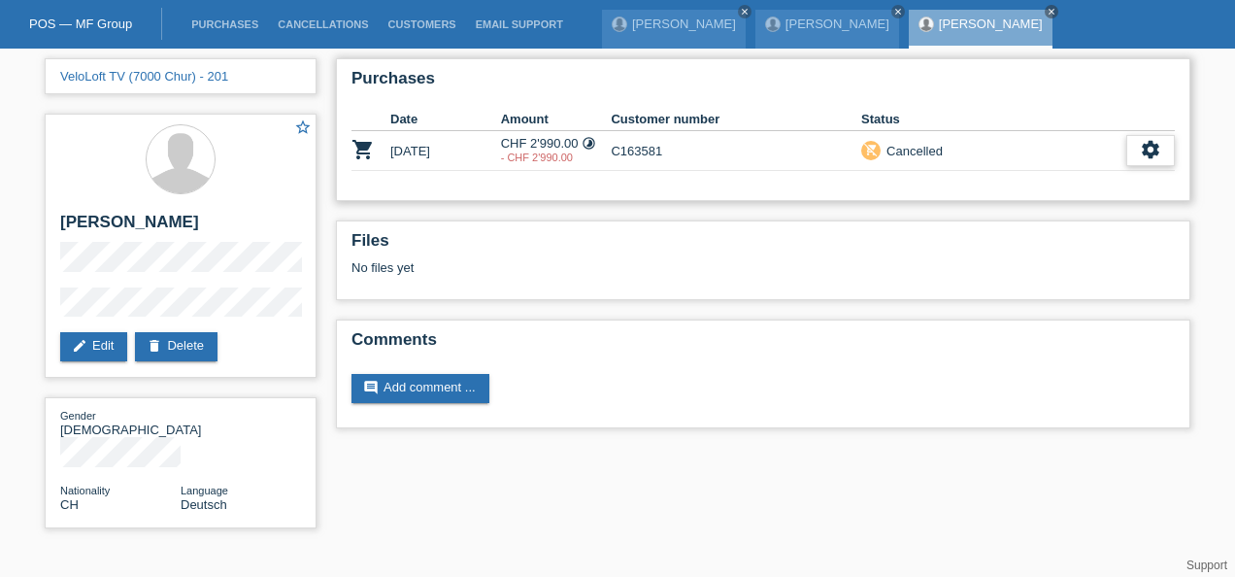
click at [1151, 146] on icon "settings" at bounding box center [1150, 149] width 21 height 21
click at [1141, 171] on span "Show" at bounding box center [1125, 179] width 38 height 23
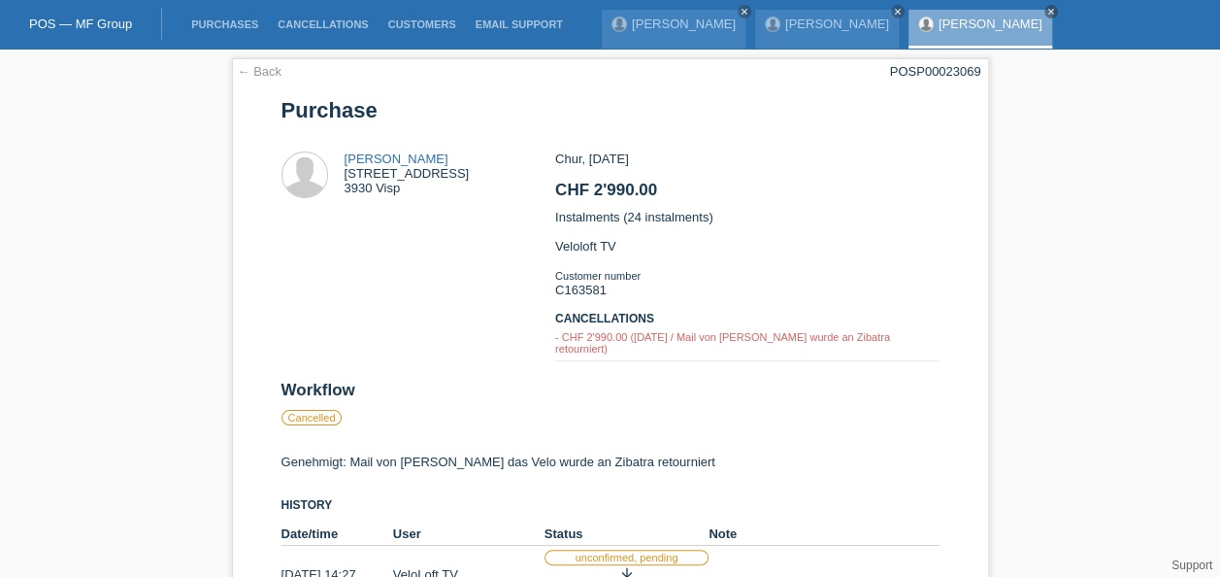
click at [1169, 405] on div "← Back POSP00023069 [GEOGRAPHIC_DATA] [PERSON_NAME] [STREET_ADDRESS] CHF 2'990.…" at bounding box center [610, 414] width 1220 height 731
click at [1047, 9] on icon "close" at bounding box center [1052, 12] width 10 height 10
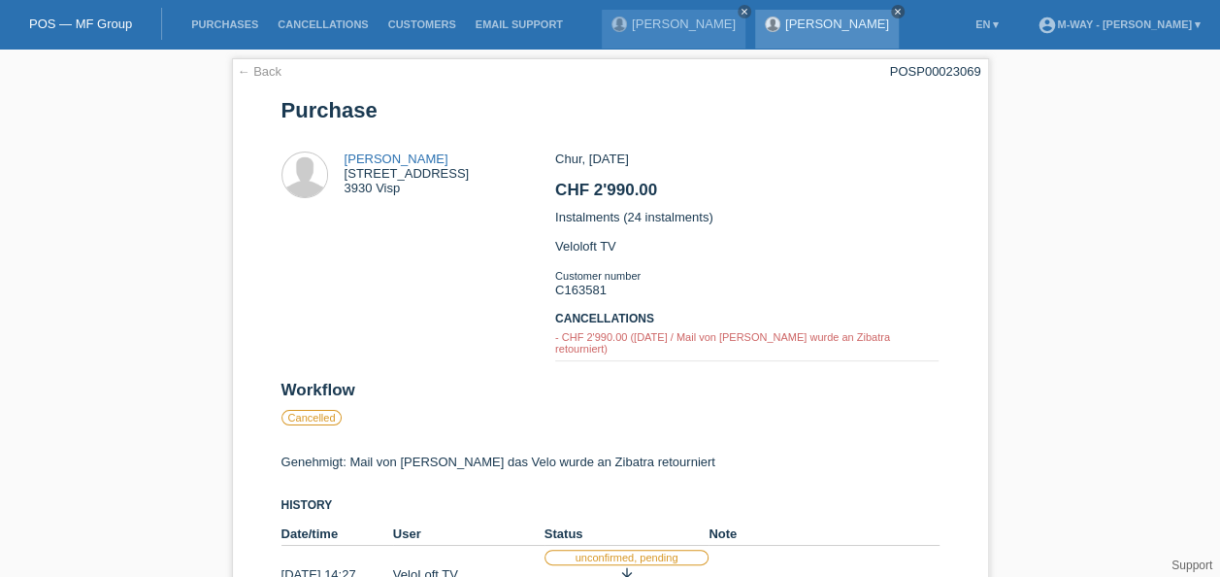
click at [893, 9] on icon "close" at bounding box center [898, 12] width 10 height 10
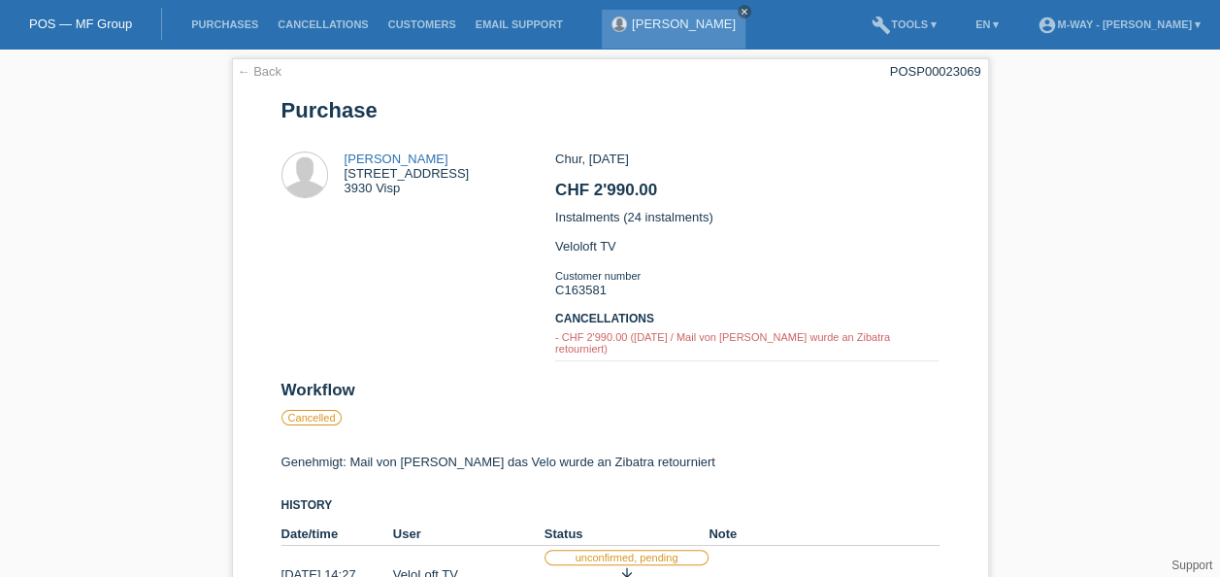
click at [751, 6] on link "close" at bounding box center [745, 12] width 14 height 14
click at [1022, 241] on div "← Back POSP00023069 [GEOGRAPHIC_DATA] [PERSON_NAME] [STREET_ADDRESS] CHF 2'990.…" at bounding box center [610, 414] width 1220 height 731
